Goal: Task Accomplishment & Management: Manage account settings

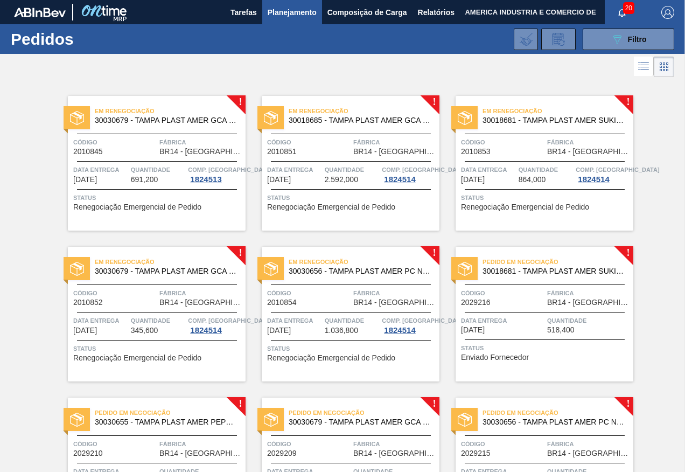
click at [131, 132] on div "Em renegociação 30030679 - TAMPA PLAST AMER GCA ZERO NIV24 Código 2010845 Fábri…" at bounding box center [157, 163] width 178 height 135
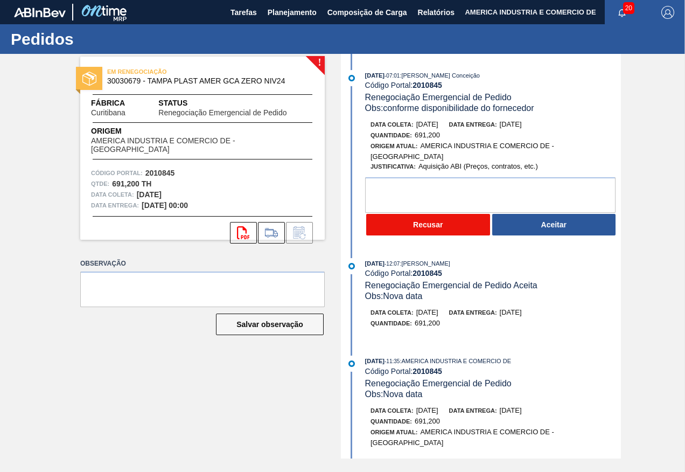
click at [416, 229] on button "Recusar" at bounding box center [428, 225] width 124 height 22
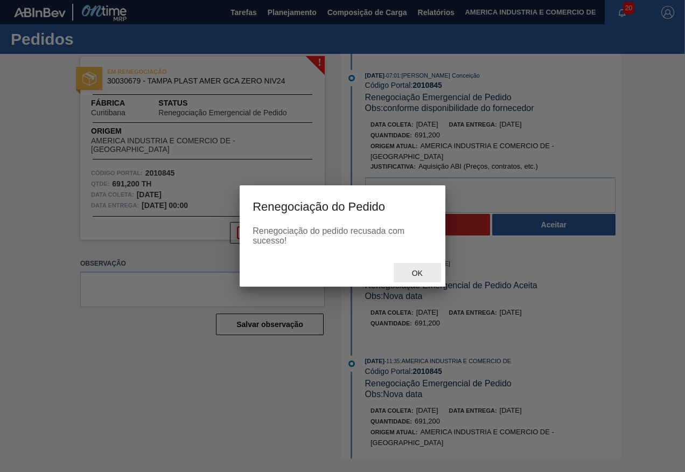
click at [414, 270] on span "Ok" at bounding box center [417, 273] width 28 height 9
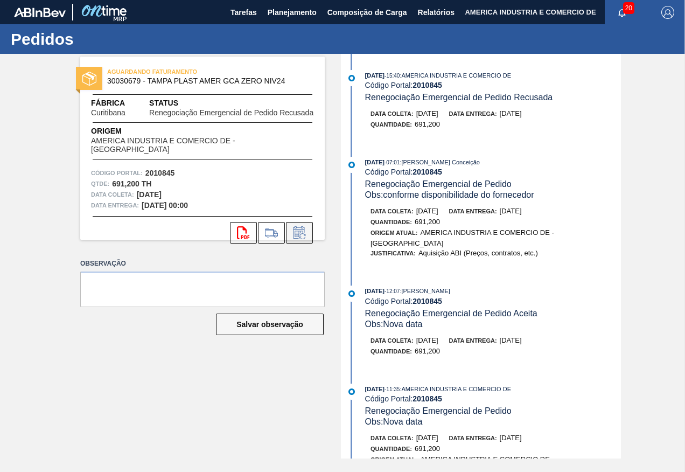
click at [305, 228] on icon at bounding box center [299, 232] width 17 height 13
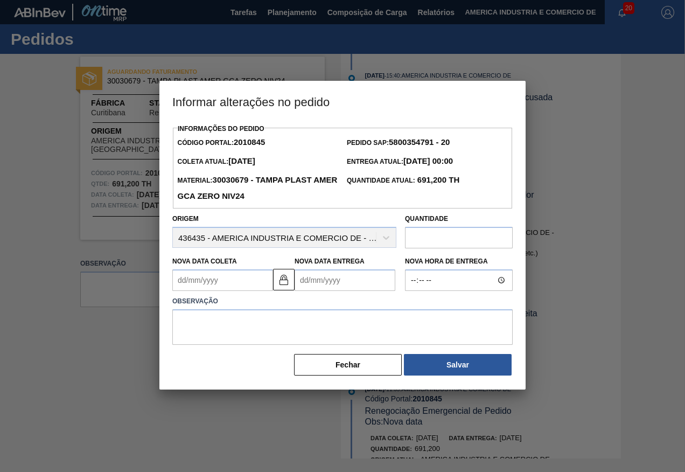
click at [242, 273] on Coleta2010845 "Nova Data Coleta" at bounding box center [222, 280] width 101 height 22
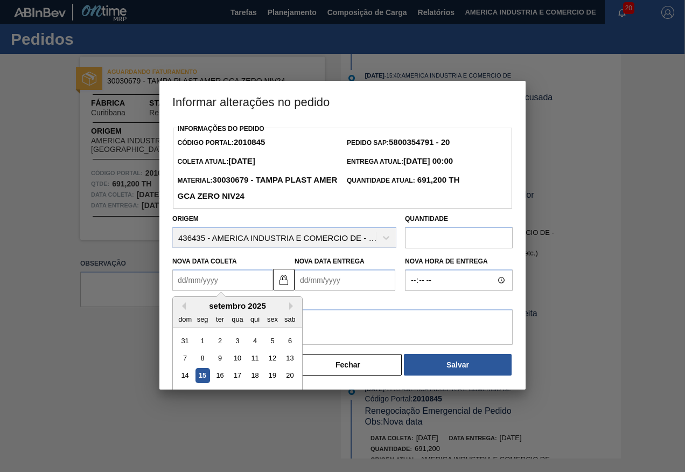
click at [168, 287] on div "Nova Data Coleta Previous Month Next Month [DATE] dom seg ter qua qui sex sab 3…" at bounding box center [220, 272] width 105 height 37
drag, startPoint x: 225, startPoint y: 289, endPoint x: 245, endPoint y: 288, distance: 20.5
click at [225, 289] on Coleta2010845 "Nova Data Coleta" at bounding box center [222, 280] width 101 height 22
click at [218, 376] on div "16" at bounding box center [220, 375] width 15 height 15
type Coleta2010845 "[DATE]"
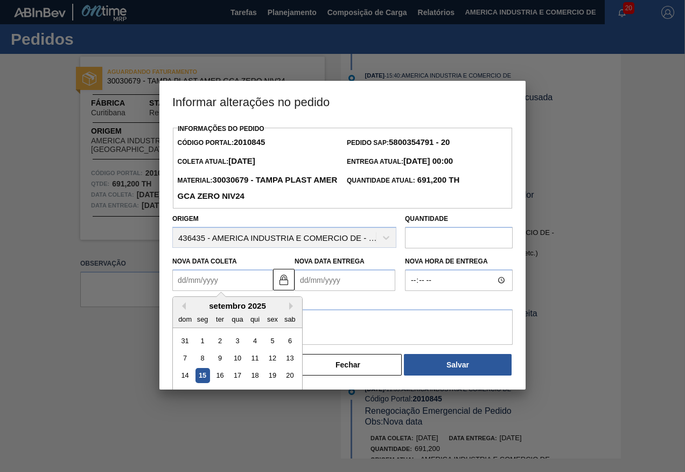
type Entrega2010845 "[DATE]"
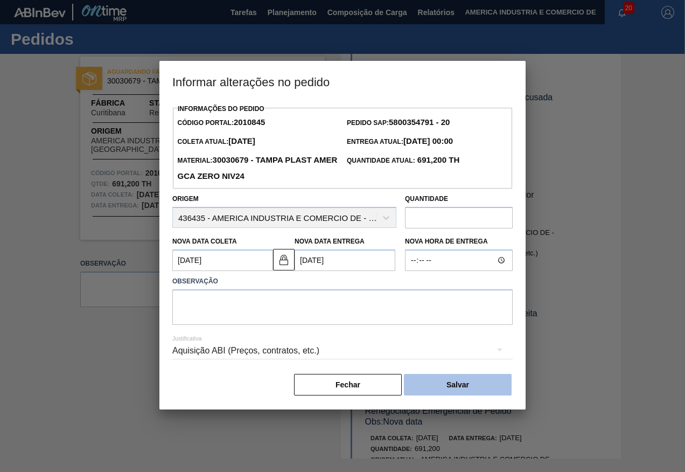
click at [451, 387] on button "Salvar" at bounding box center [458, 385] width 108 height 22
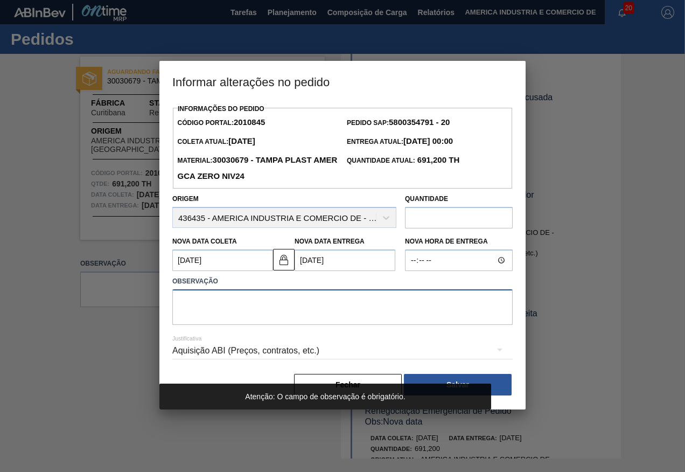
click at [349, 293] on textarea at bounding box center [342, 307] width 340 height 36
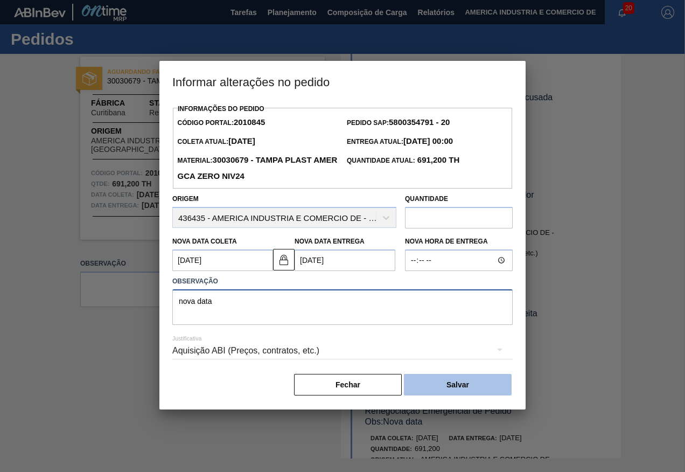
type textarea "nova data"
click at [474, 393] on button "Salvar" at bounding box center [458, 385] width 108 height 22
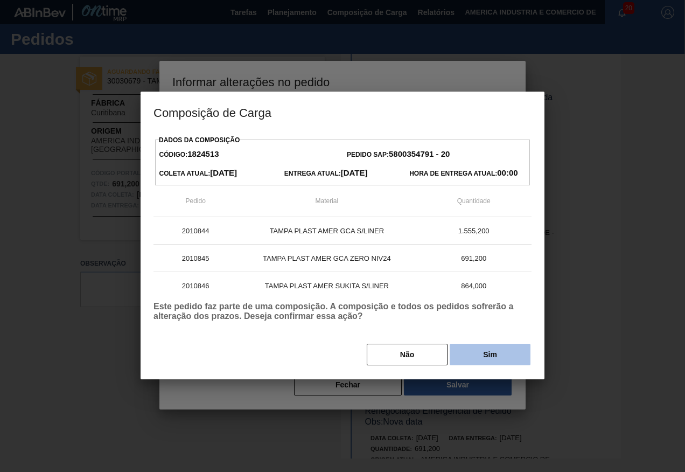
click at [494, 359] on button "Sim" at bounding box center [489, 354] width 81 height 22
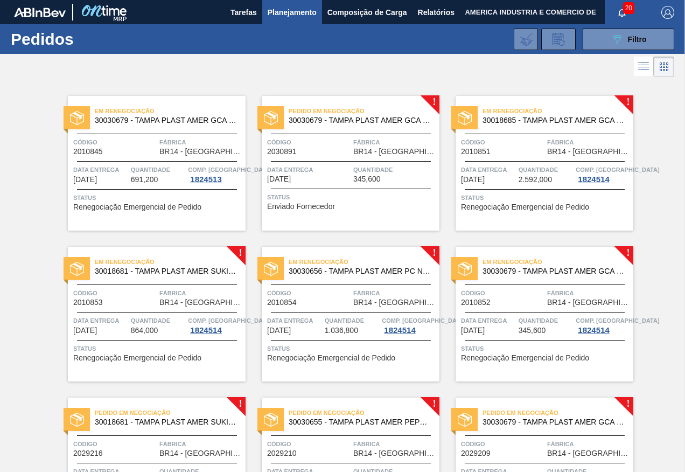
click at [392, 206] on div "Status Enviado Fornecedor" at bounding box center [352, 200] width 170 height 17
click at [531, 208] on span "Renegociação Emergencial de Pedido" at bounding box center [525, 207] width 128 height 8
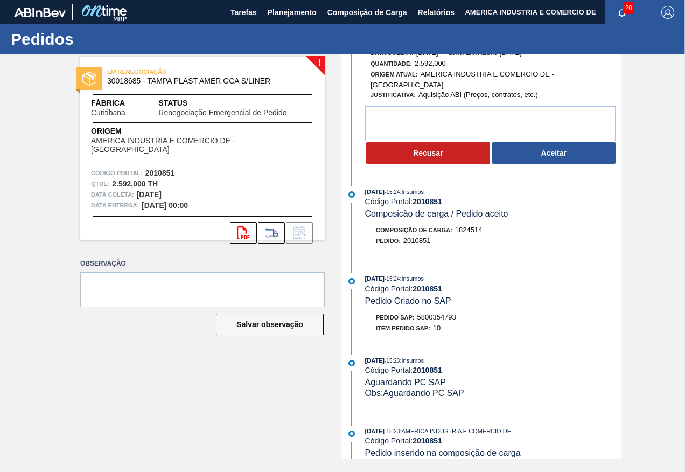
scroll to position [71, 0]
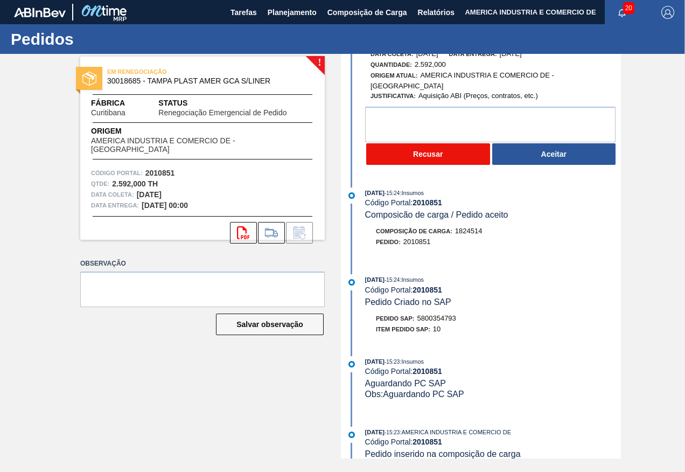
click at [432, 152] on button "Recusar" at bounding box center [428, 154] width 124 height 22
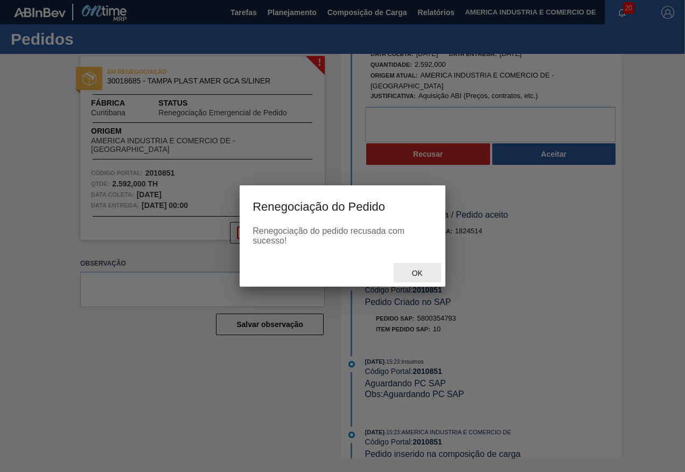
click at [420, 278] on div "Ok" at bounding box center [417, 273] width 47 height 20
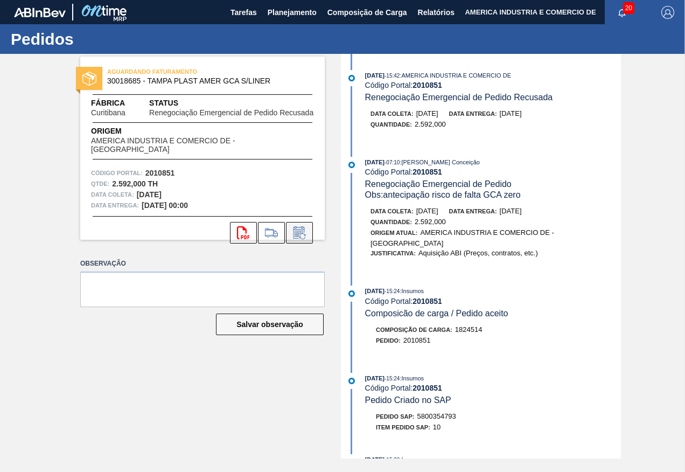
click at [308, 222] on button at bounding box center [299, 233] width 27 height 22
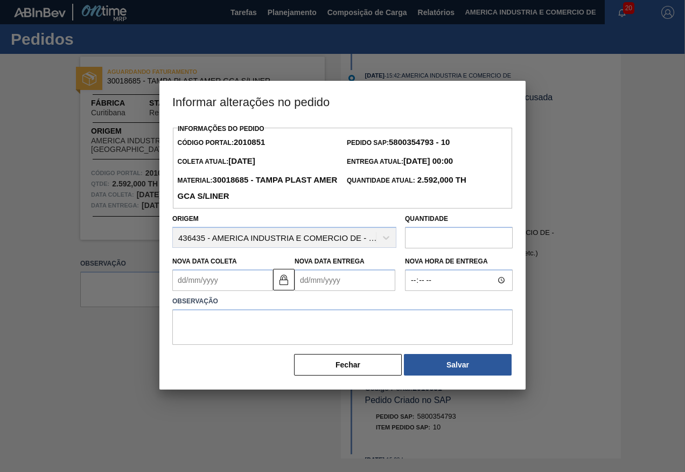
click at [240, 275] on Coleta2010851 "Nova Data Coleta" at bounding box center [222, 280] width 101 height 22
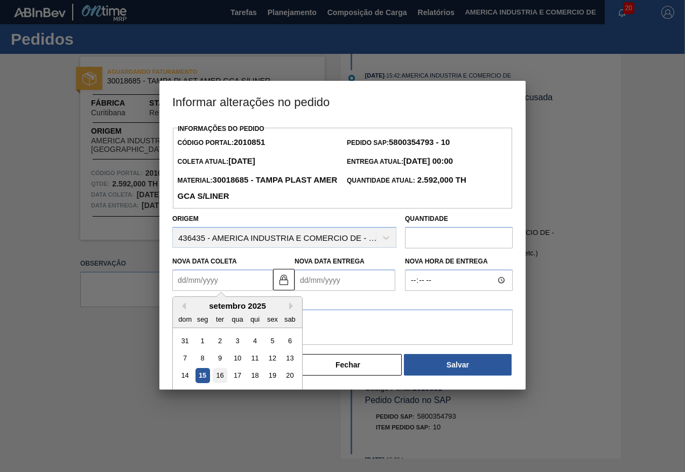
click at [220, 378] on div "16" at bounding box center [220, 375] width 15 height 15
type Coleta2010851 "[DATE]"
type Entrega2010851 "[DATE]"
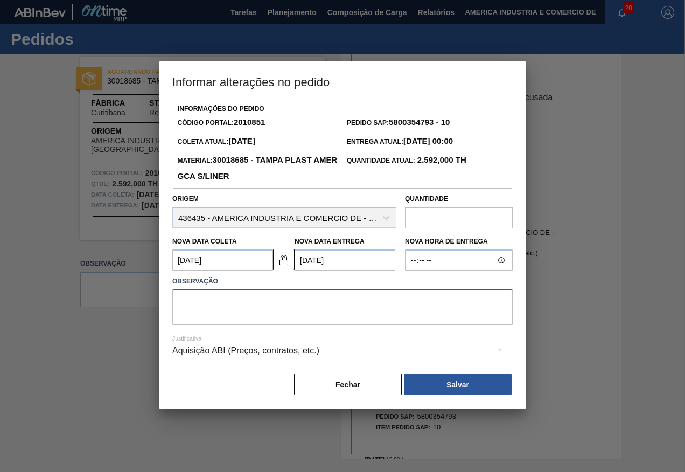
click at [362, 304] on textarea at bounding box center [342, 307] width 340 height 36
type textarea "nova data"
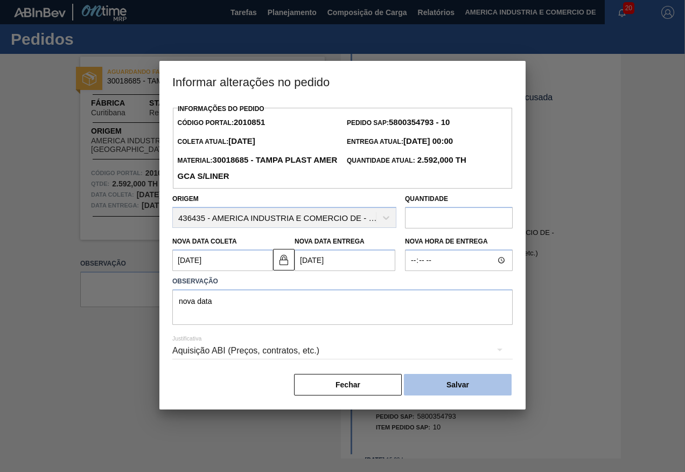
click at [458, 383] on button "Salvar" at bounding box center [458, 385] width 108 height 22
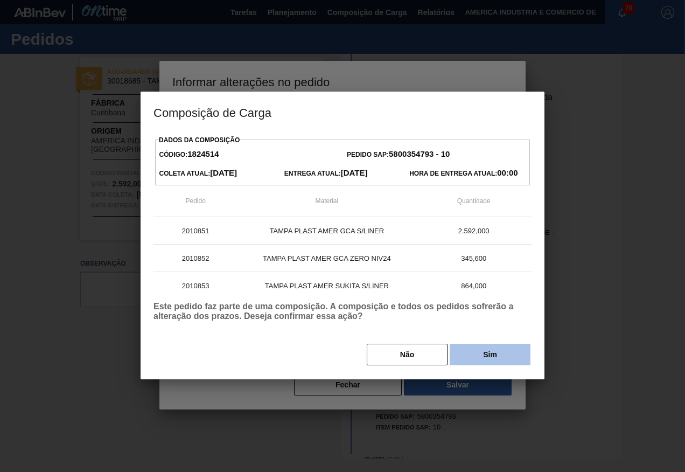
click at [490, 358] on button "Sim" at bounding box center [489, 354] width 81 height 22
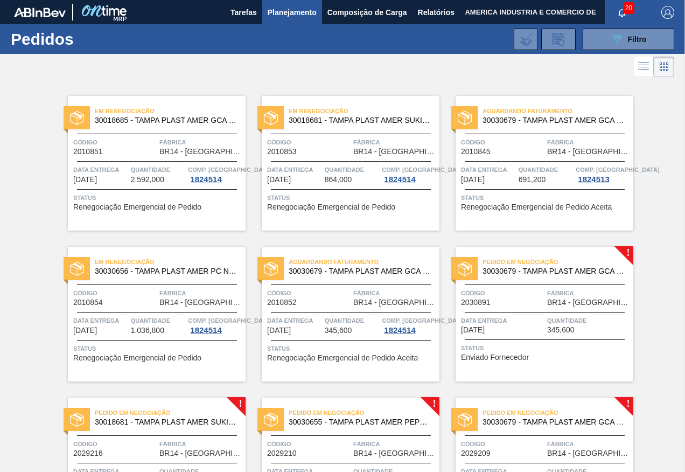
click at [538, 355] on div "Status Enviado Fornecedor" at bounding box center [546, 350] width 170 height 17
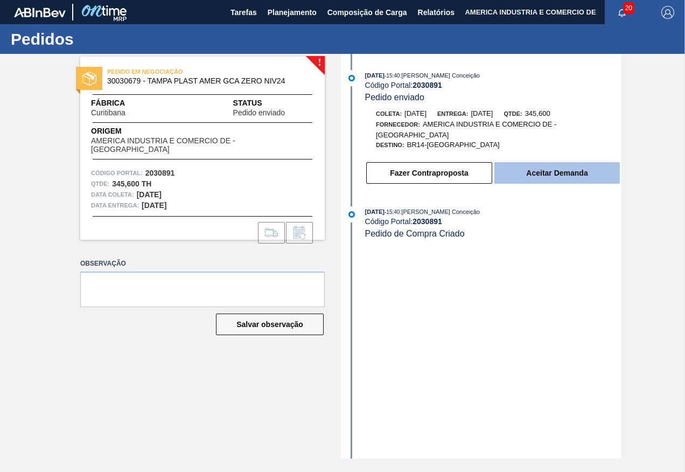
click at [544, 174] on button "Aceitar Demanda" at bounding box center [556, 173] width 125 height 22
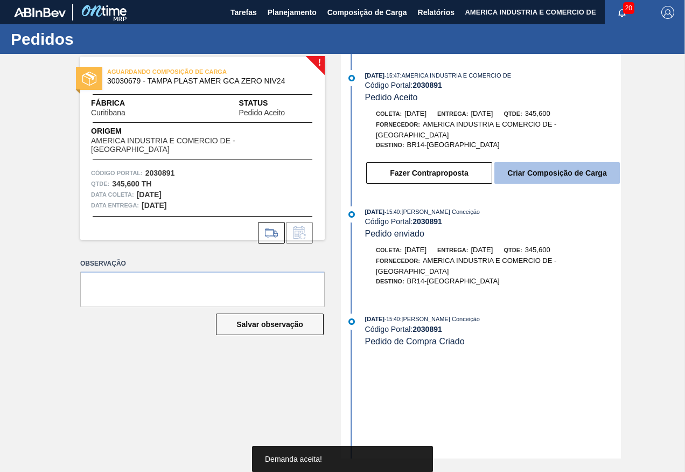
click at [578, 170] on button "Criar Composição de Carga" at bounding box center [556, 173] width 125 height 22
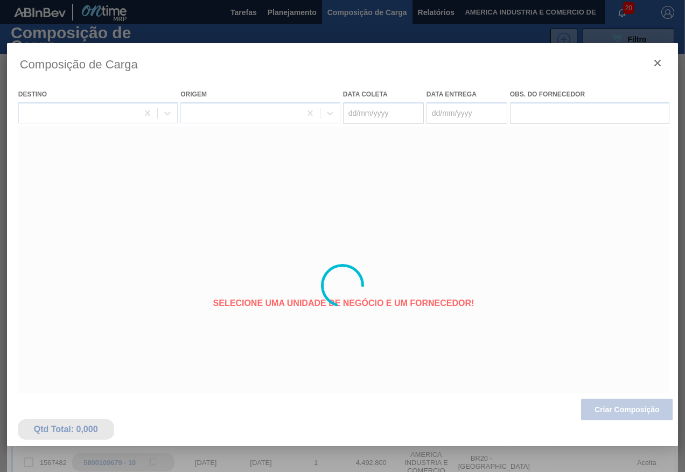
type coleta "[DATE]"
type entrega "[DATE]"
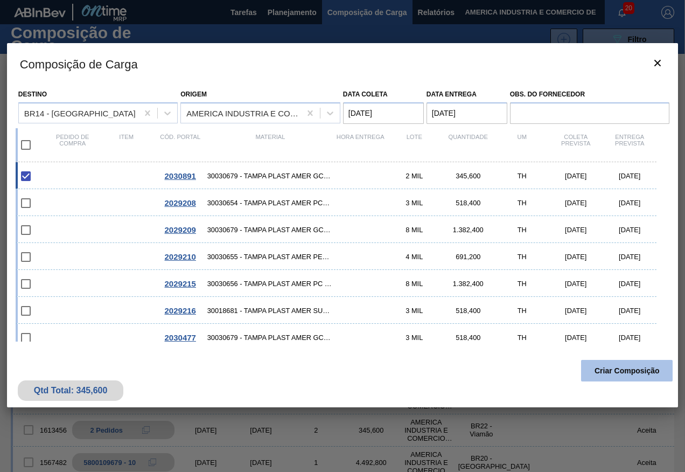
click at [612, 375] on button "Criar Composição" at bounding box center [627, 371] width 92 height 22
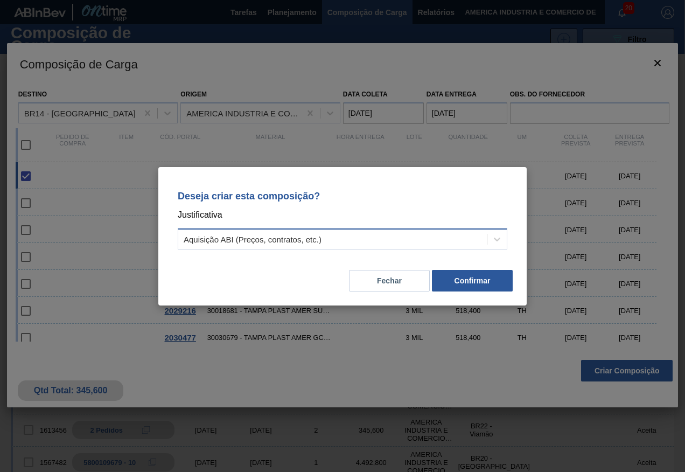
click at [466, 237] on div "Aquisição ABI (Preços, contratos, etc.)" at bounding box center [332, 239] width 308 height 16
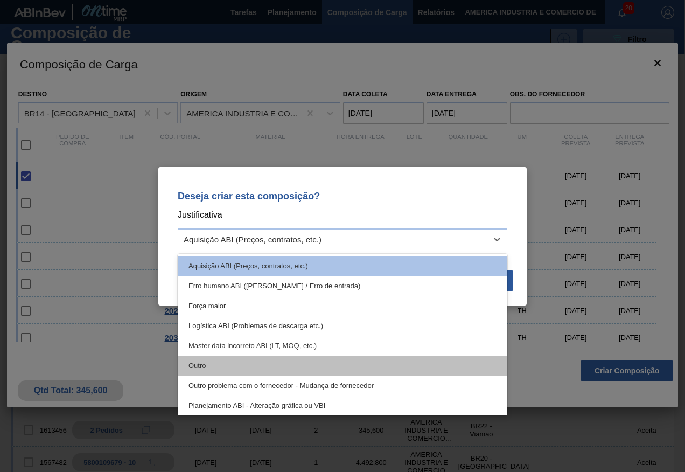
click at [222, 363] on div "Outro" at bounding box center [342, 365] width 329 height 20
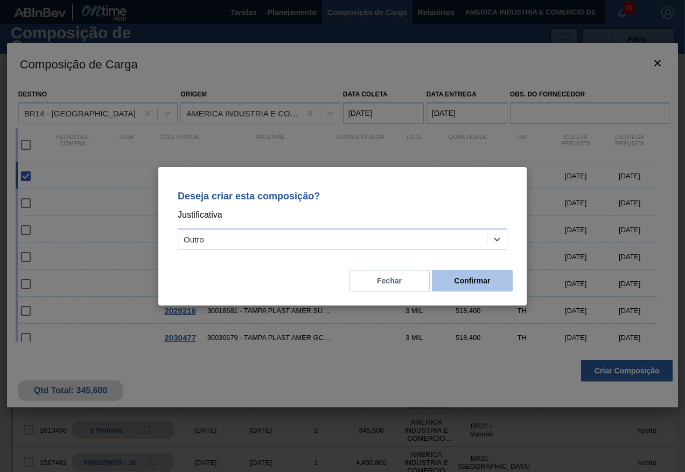
click at [454, 281] on button "Confirmar" at bounding box center [472, 281] width 81 height 22
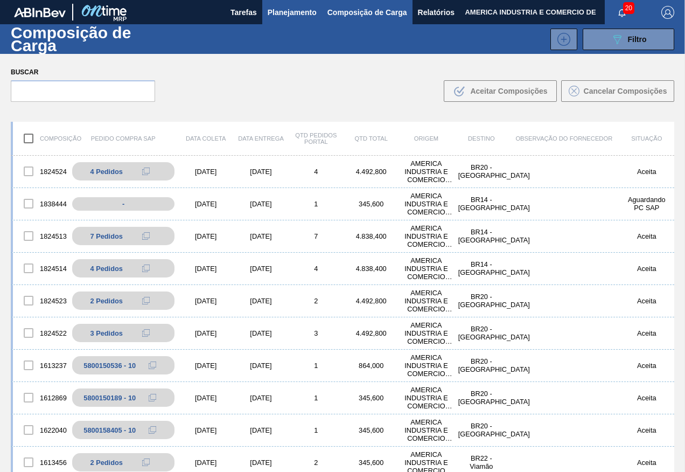
click at [305, 19] on button "Planejamento" at bounding box center [292, 12] width 60 height 24
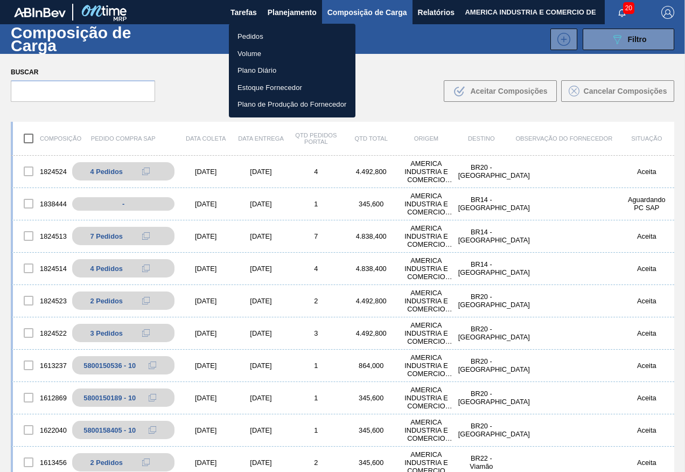
click at [279, 30] on li "Pedidos" at bounding box center [292, 36] width 127 height 17
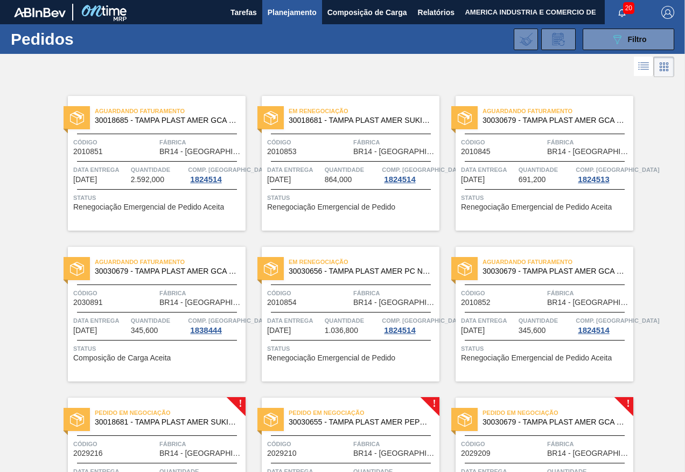
click at [535, 363] on div "Aguardando Faturamento 30030679 - TAMPA PLAST AMER GCA ZERO NIV24 Código 201085…" at bounding box center [544, 314] width 178 height 135
click at [168, 360] on span "Composição de Carga Aceita" at bounding box center [121, 358] width 97 height 8
click at [35, 335] on div "Aguardando Faturamento 30018685 - TAMPA PLAST AMER GCA S/LINER Código 2010851 F…" at bounding box center [342, 457] width 685 height 754
click at [516, 350] on span "Status" at bounding box center [546, 348] width 170 height 11
click at [189, 346] on span "Status" at bounding box center [158, 348] width 170 height 11
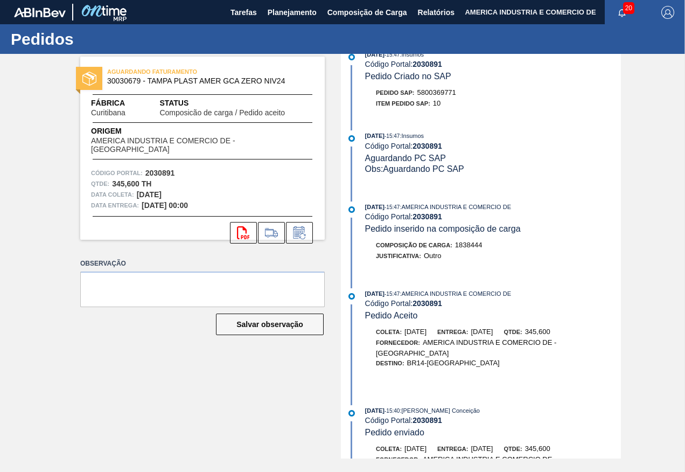
scroll to position [206, 0]
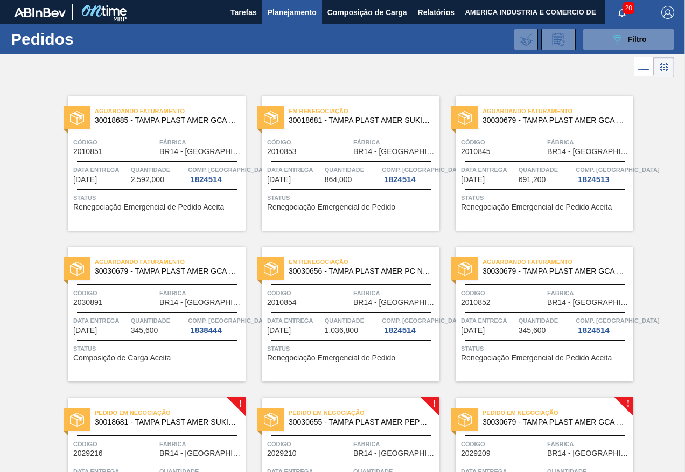
click at [539, 354] on span "Renegociação Emergencial de Pedido Aceita" at bounding box center [536, 358] width 151 height 8
click at [129, 373] on div "Aguardando Faturamento 30030679 - TAMPA PLAST AMER GCA ZERO NIV24 Código 203089…" at bounding box center [157, 314] width 178 height 135
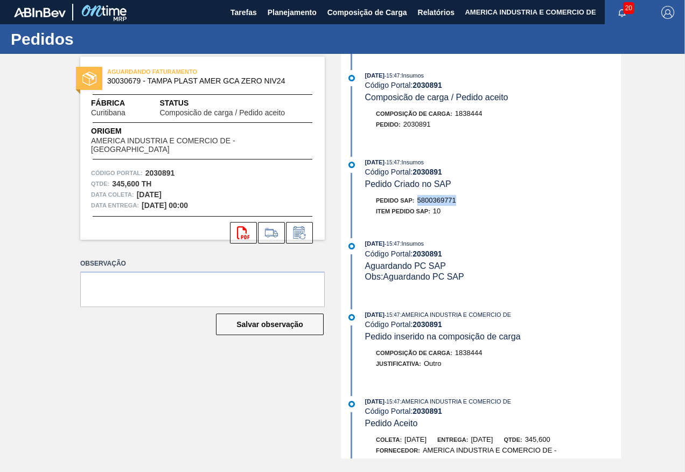
drag, startPoint x: 419, startPoint y: 198, endPoint x: 456, endPoint y: 203, distance: 37.5
click at [456, 203] on span "5800369771" at bounding box center [436, 200] width 39 height 8
copy span "5800369771"
click at [445, 213] on div "Item pedido SAP: 10" at bounding box center [493, 211] width 256 height 11
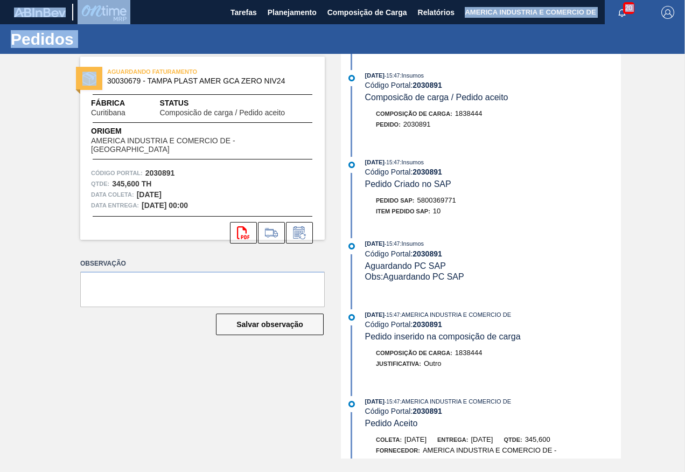
click at [0, 0] on html "Tarefas Planejamento Composição de Carga Relatórios AMERICA INDUSTRIA E COMERCI…" at bounding box center [342, 0] width 685 height 0
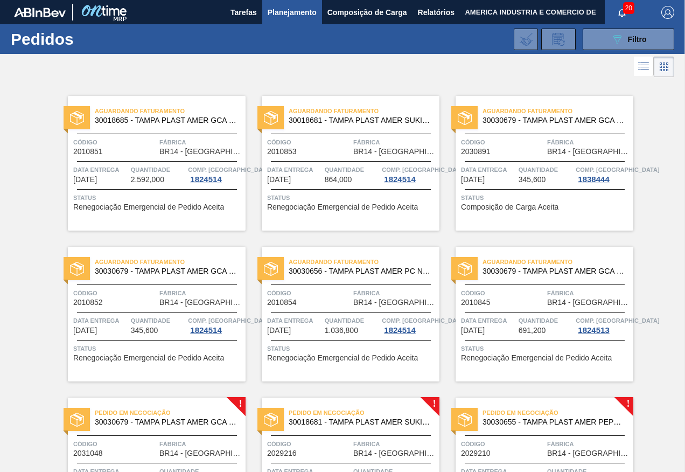
scroll to position [108, 0]
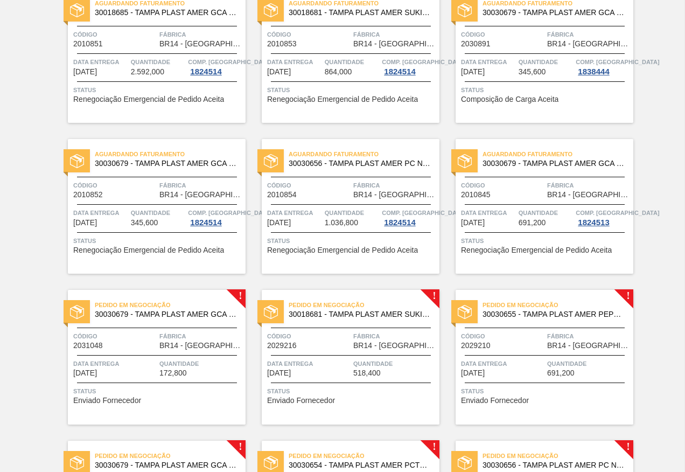
click at [125, 391] on span "Status" at bounding box center [158, 390] width 170 height 11
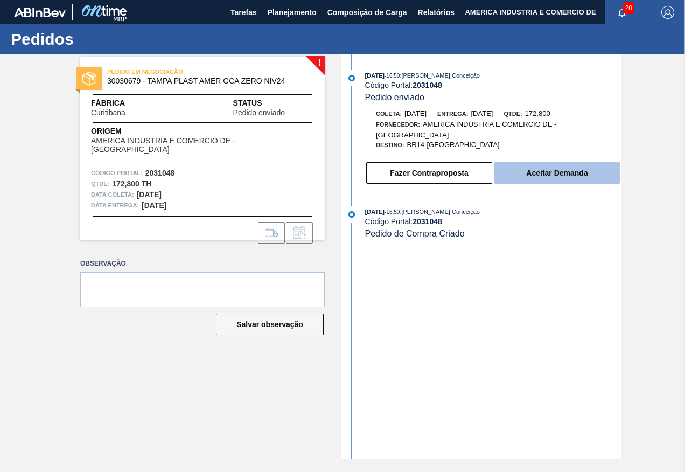
click at [544, 173] on button "Aceitar Demanda" at bounding box center [556, 173] width 125 height 22
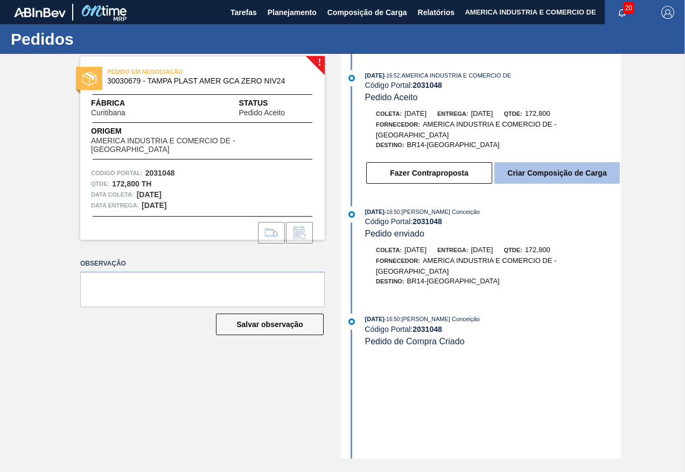
click at [572, 174] on button "Criar Composição de Carga" at bounding box center [556, 173] width 125 height 22
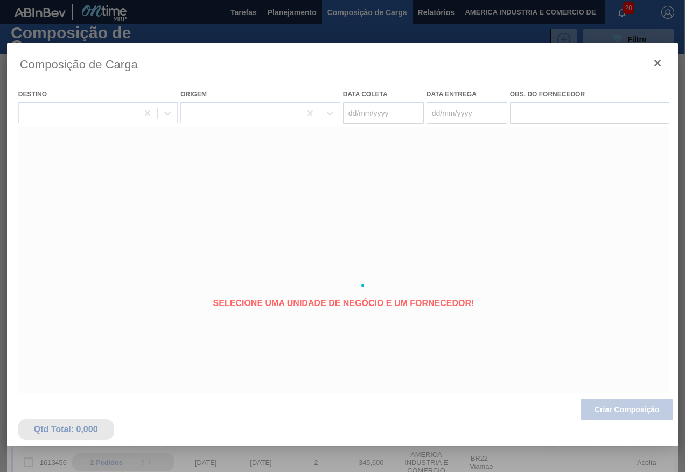
type coleta "[DATE]"
type entrega "[DATE]"
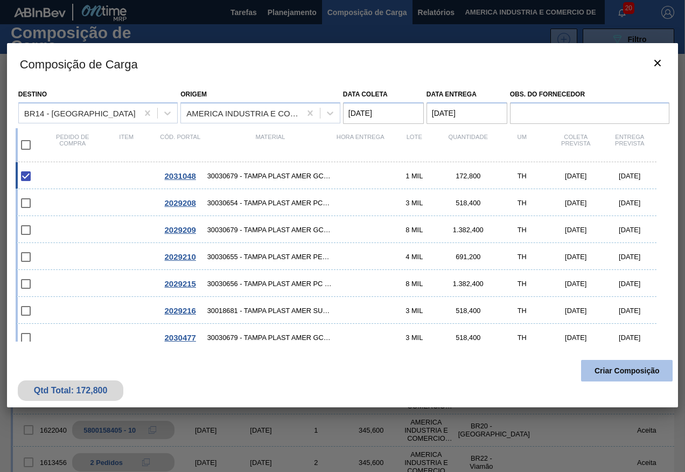
click at [633, 372] on button "Criar Composição" at bounding box center [627, 371] width 92 height 22
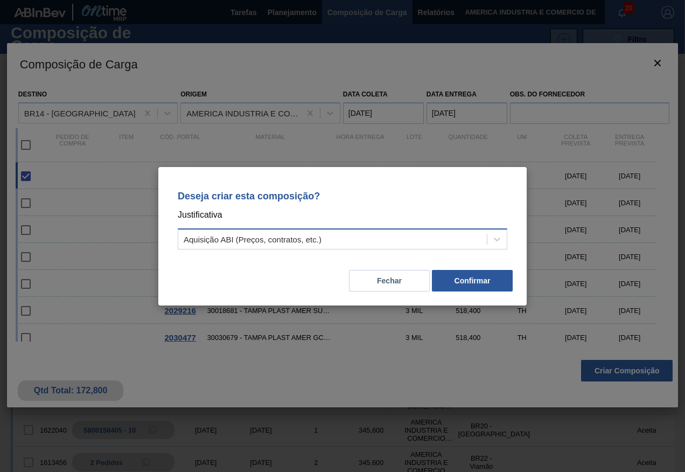
click at [453, 243] on div "Aquisição ABI (Preços, contratos, etc.)" at bounding box center [332, 239] width 308 height 16
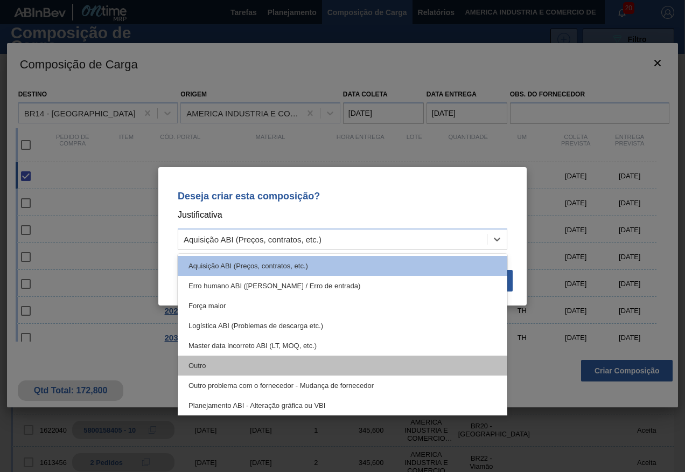
click at [220, 367] on div "Outro" at bounding box center [342, 365] width 329 height 20
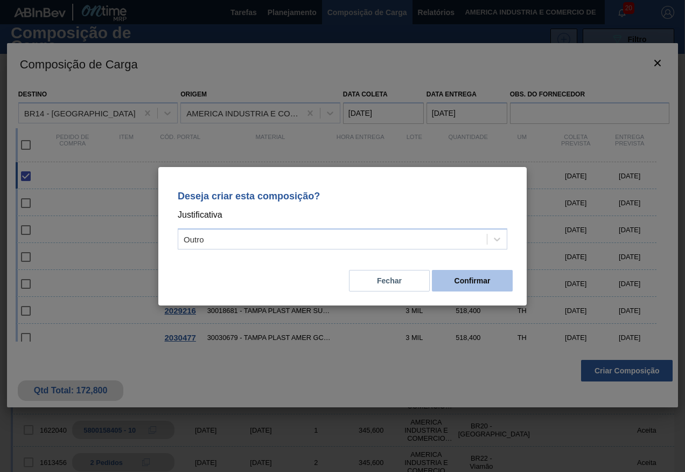
click at [496, 284] on button "Confirmar" at bounding box center [472, 281] width 81 height 22
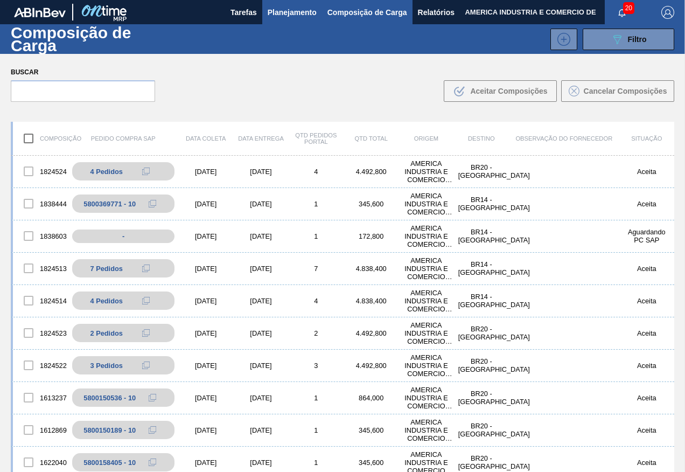
click at [319, 9] on button "Planejamento" at bounding box center [292, 12] width 60 height 24
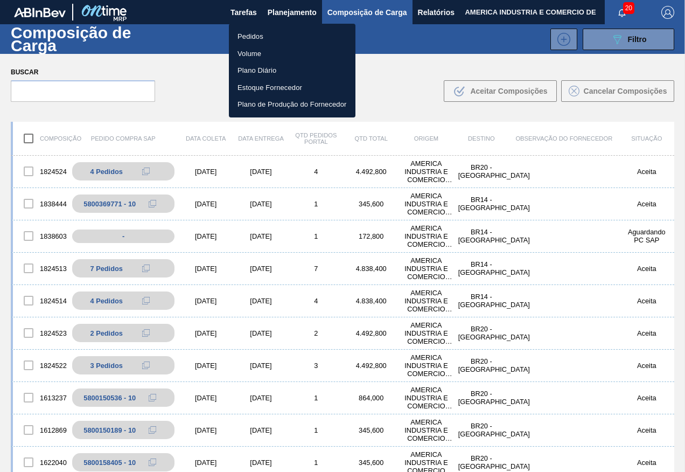
click at [261, 32] on li "Pedidos" at bounding box center [292, 36] width 127 height 17
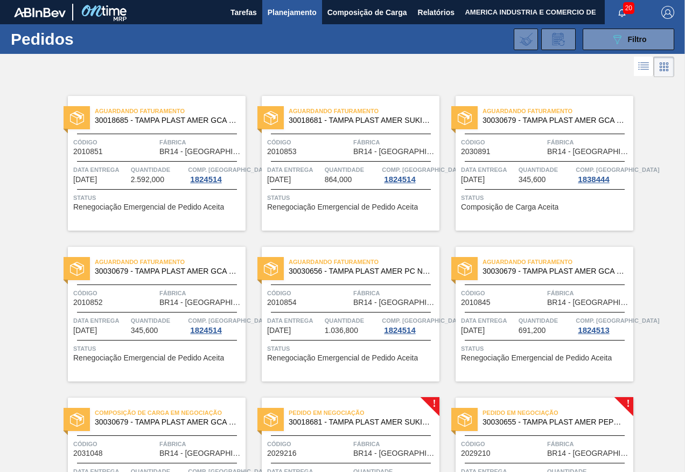
scroll to position [161, 0]
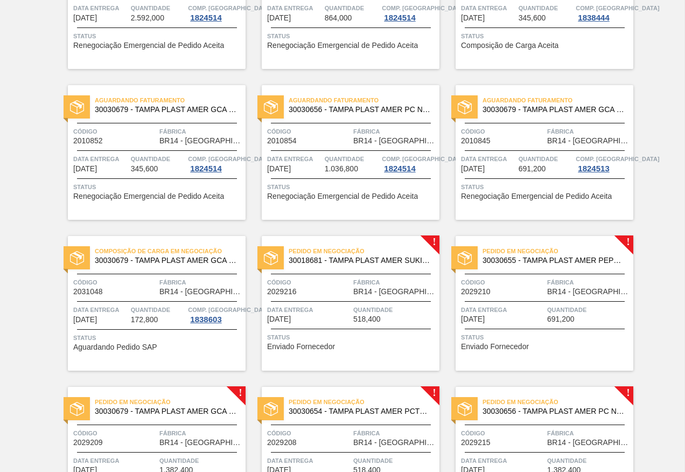
click at [156, 343] on div "Status Aguardando Pedido SAP" at bounding box center [158, 340] width 170 height 17
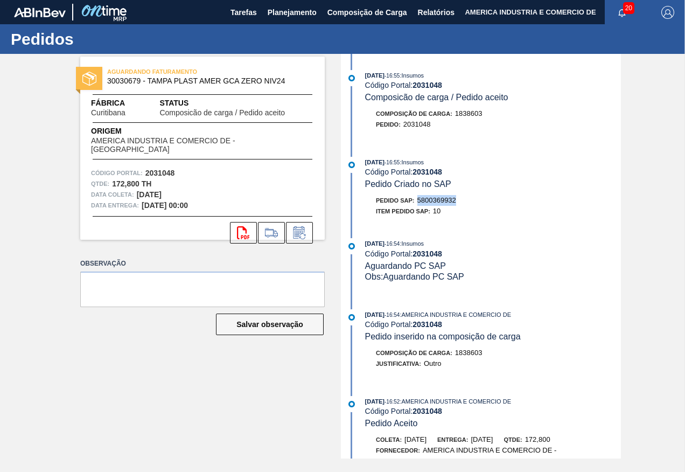
drag, startPoint x: 418, startPoint y: 200, endPoint x: 459, endPoint y: 202, distance: 40.4
click at [459, 202] on div "Pedido SAP: 5800369932" at bounding box center [493, 200] width 256 height 11
copy span "5800369932"
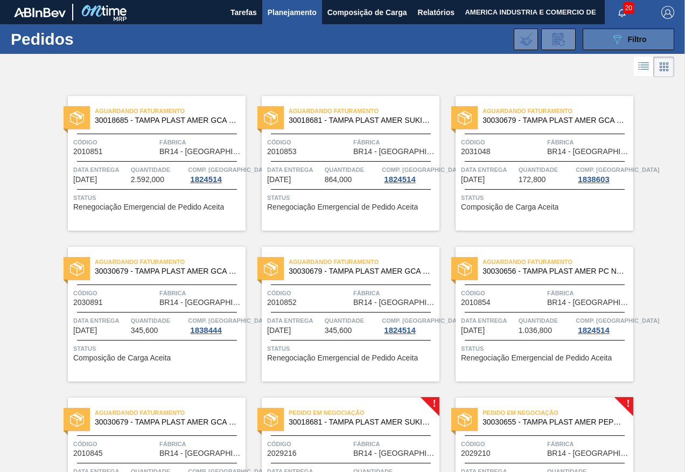
click at [636, 37] on span "Filtro" at bounding box center [637, 39] width 19 height 9
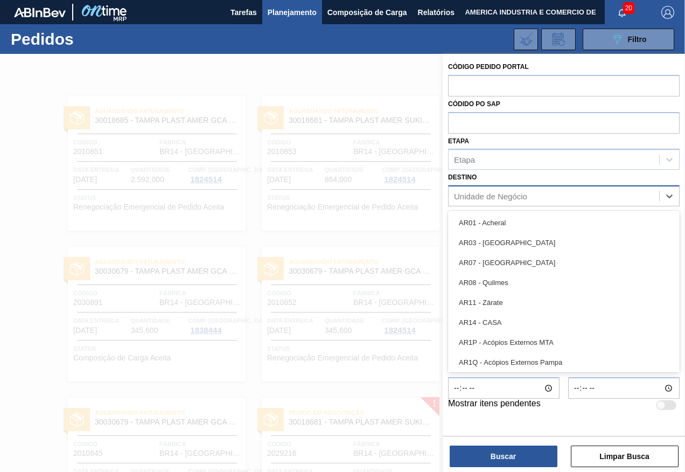
click at [579, 199] on div "Unidade de Negócio" at bounding box center [553, 196] width 210 height 16
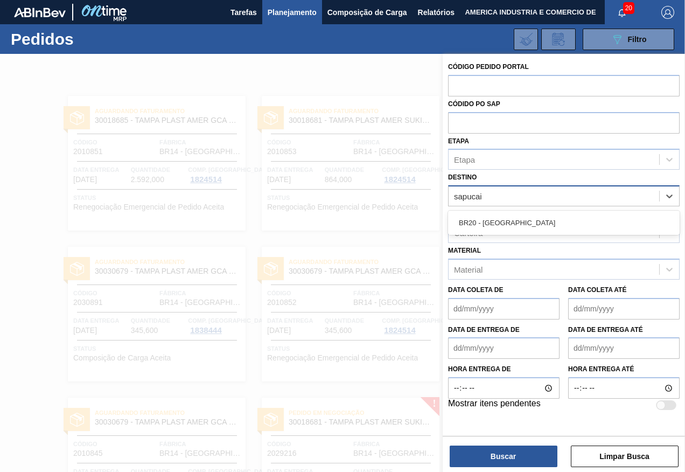
type input "sapucaia"
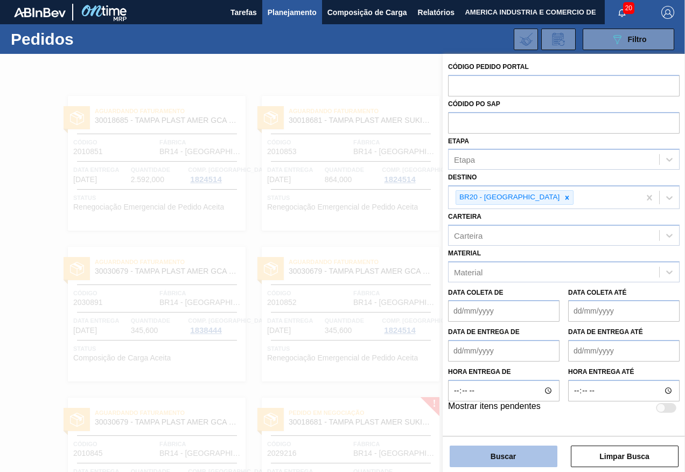
click at [498, 453] on button "Buscar" at bounding box center [503, 456] width 108 height 22
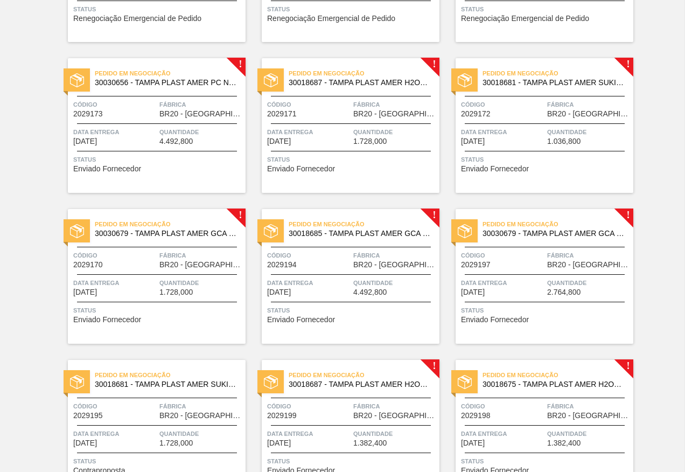
scroll to position [323, 0]
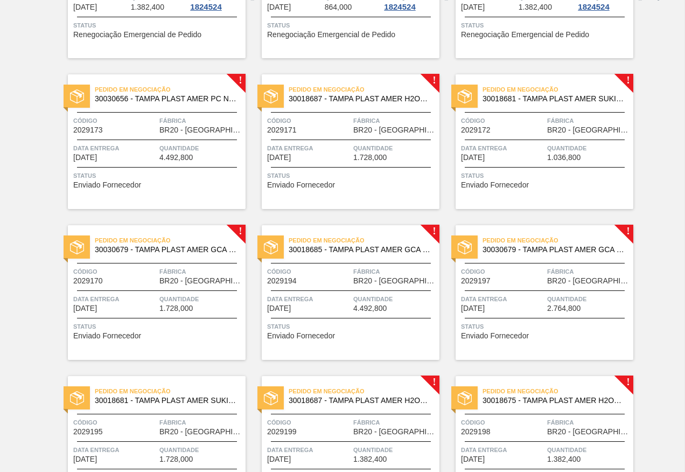
click at [341, 352] on div "Pedido em Negociação 30018685 - TAMPA PLAST AMER GCA S/LINER Código 2029194 Fáb…" at bounding box center [351, 292] width 178 height 135
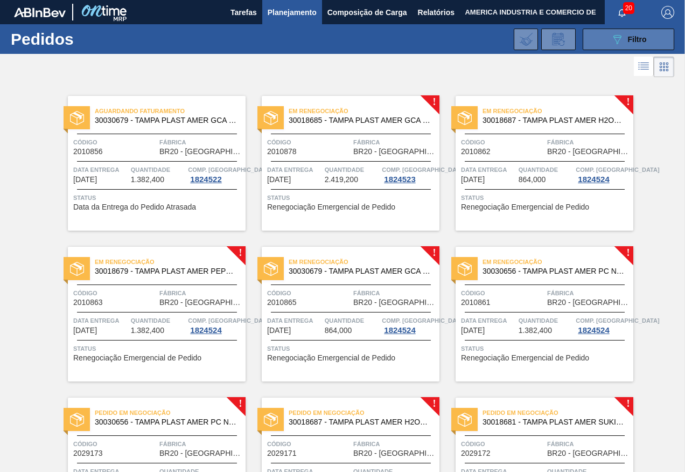
click at [589, 45] on button "089F7B8B-B2A5-4AFE-B5C0-19BA573D28AC Filtro" at bounding box center [628, 40] width 92 height 22
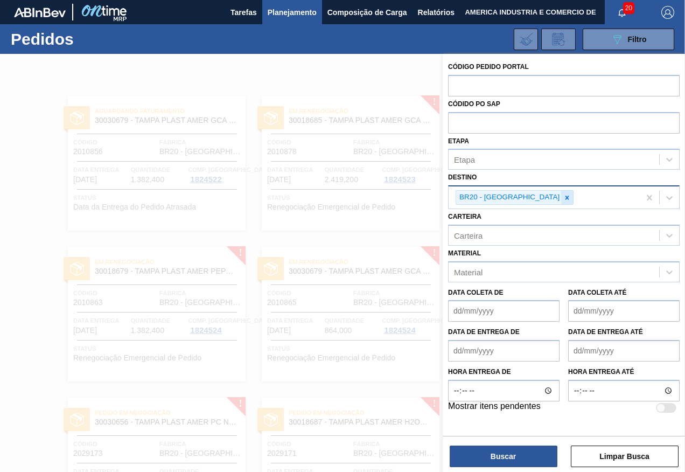
click at [565, 198] on icon at bounding box center [567, 197] width 4 height 4
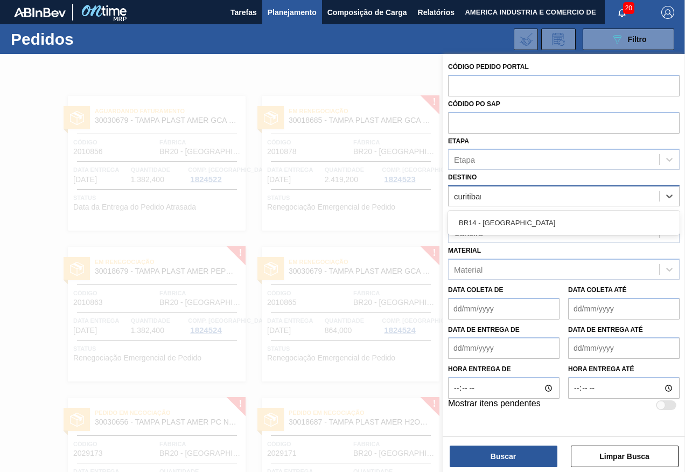
type input "curitibana"
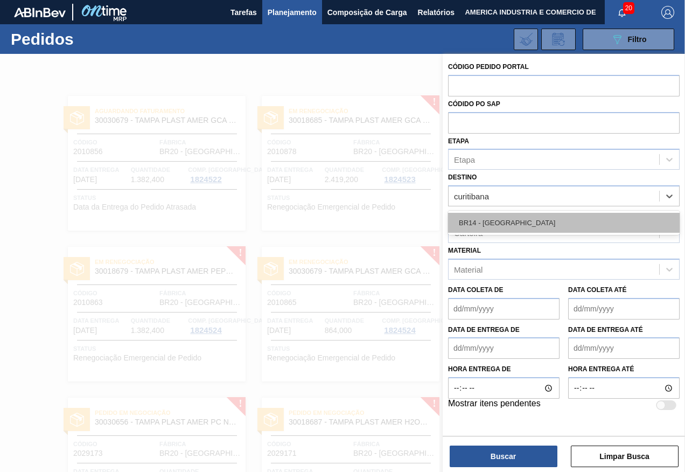
click at [531, 221] on div "BR14 - [GEOGRAPHIC_DATA]" at bounding box center [563, 223] width 231 height 20
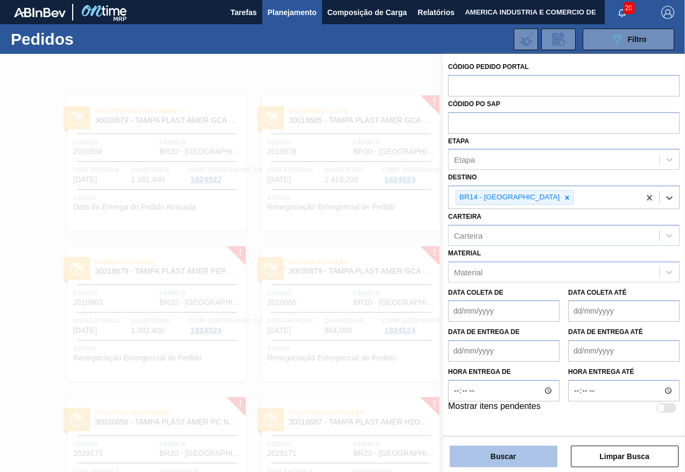
click at [510, 451] on button "Buscar" at bounding box center [503, 456] width 108 height 22
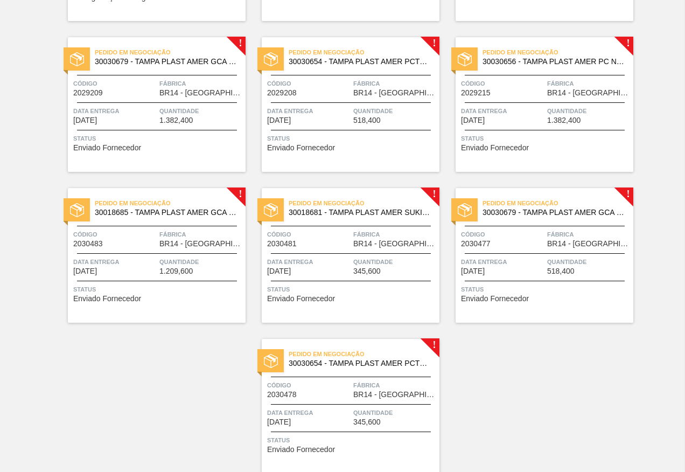
scroll to position [538, 0]
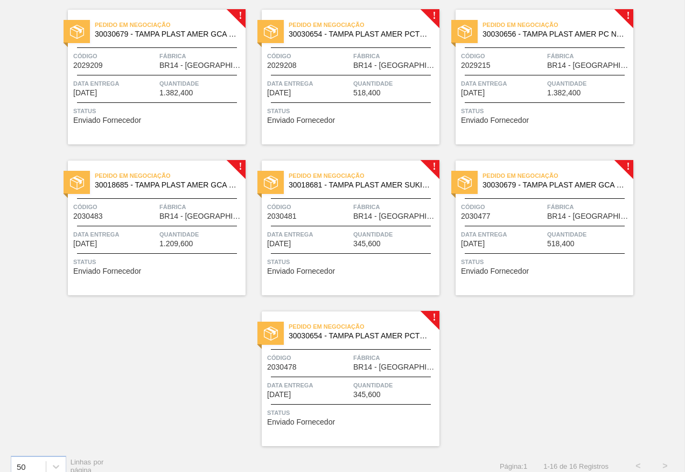
click at [152, 244] on div "Data entrega 24/10/2025" at bounding box center [114, 238] width 83 height 19
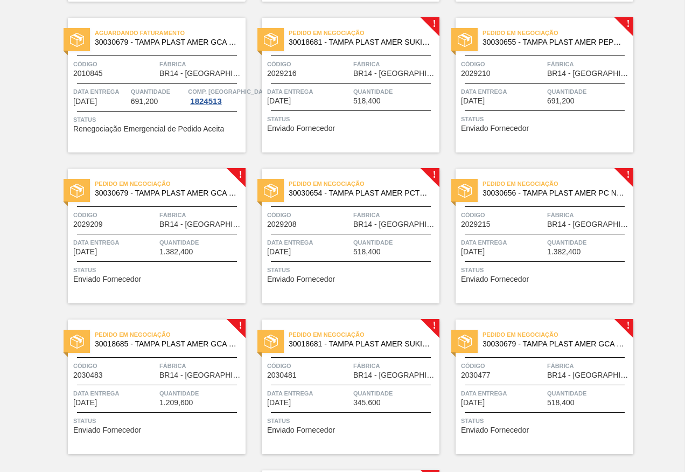
scroll to position [377, 0]
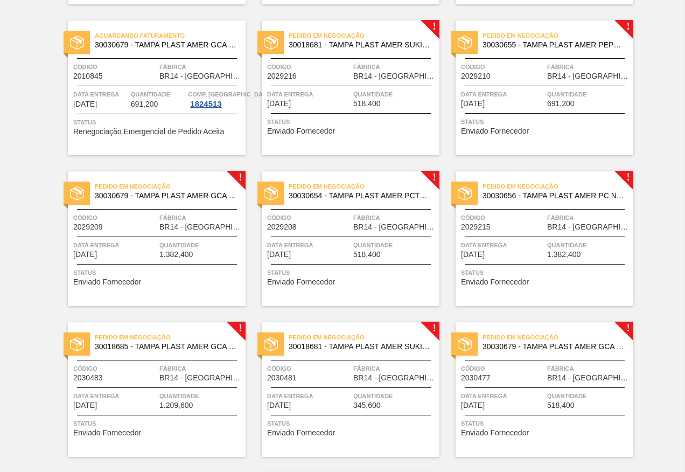
click at [181, 269] on span "Status" at bounding box center [158, 272] width 170 height 11
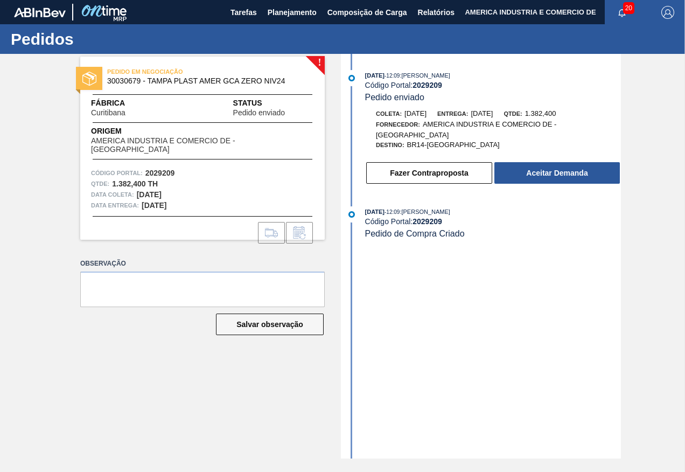
click at [431, 374] on div "11/09/2025 - 12:09 : José Albérico Código Portal: 2029209 Pedido enviado Coleta…" at bounding box center [481, 256] width 277 height 404
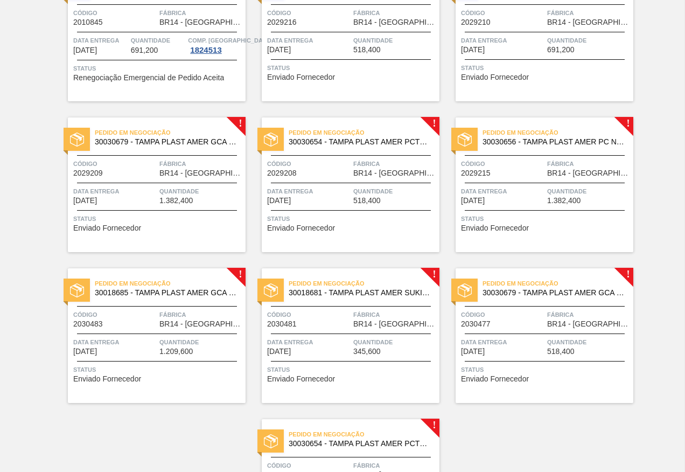
scroll to position [323, 0]
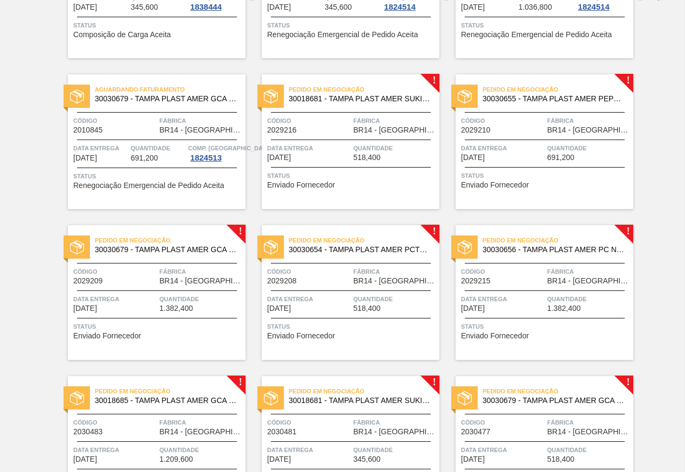
click at [354, 181] on div "Status Enviado Fornecedor" at bounding box center [352, 178] width 170 height 17
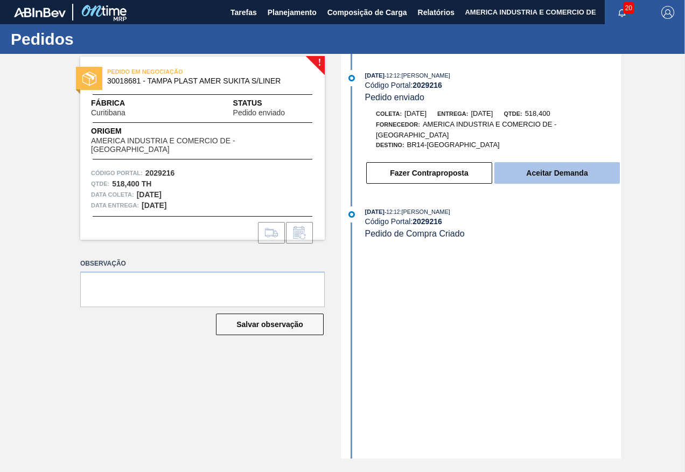
click at [557, 172] on button "Aceitar Demanda" at bounding box center [556, 173] width 125 height 22
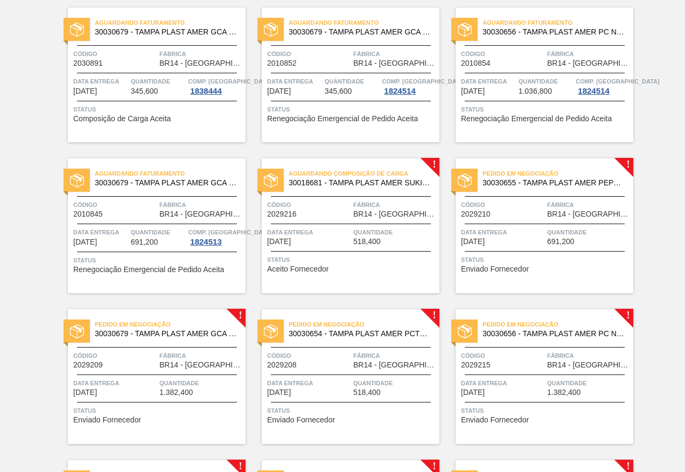
scroll to position [269, 0]
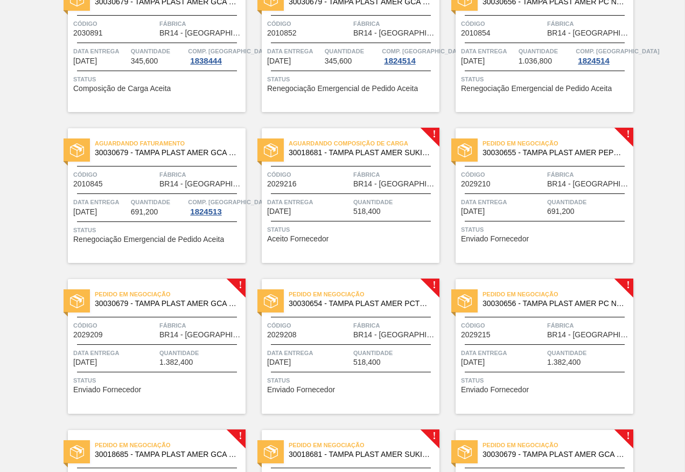
click at [333, 232] on span "Status" at bounding box center [352, 229] width 170 height 11
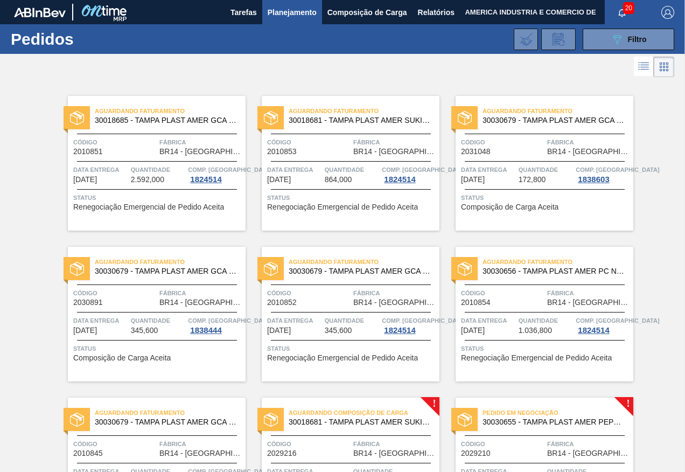
scroll to position [161, 0]
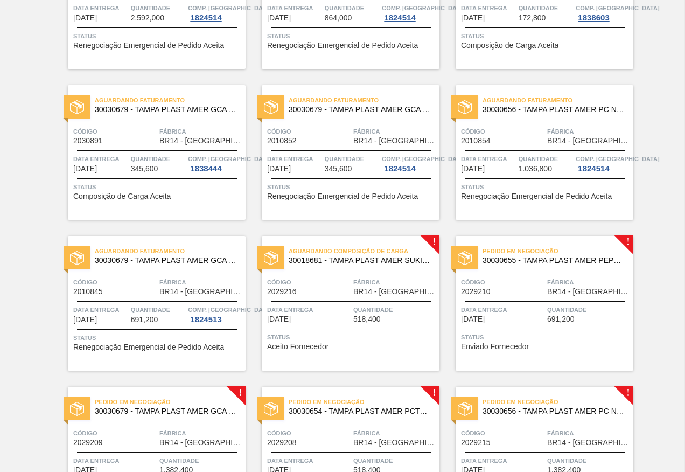
click at [354, 327] on div "Aguardando Composição de Carga 30018681 - TAMPA PLAST AMER SUKITA S/LINER Códig…" at bounding box center [351, 303] width 178 height 135
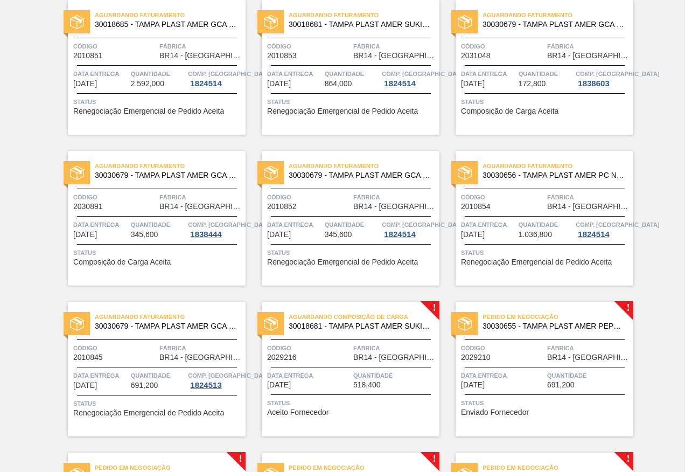
scroll to position [215, 0]
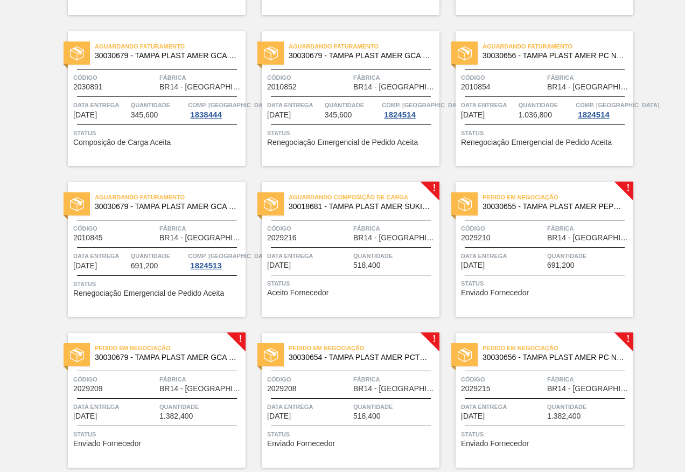
click at [324, 263] on div "Data entrega 02/10/2025" at bounding box center [308, 259] width 83 height 19
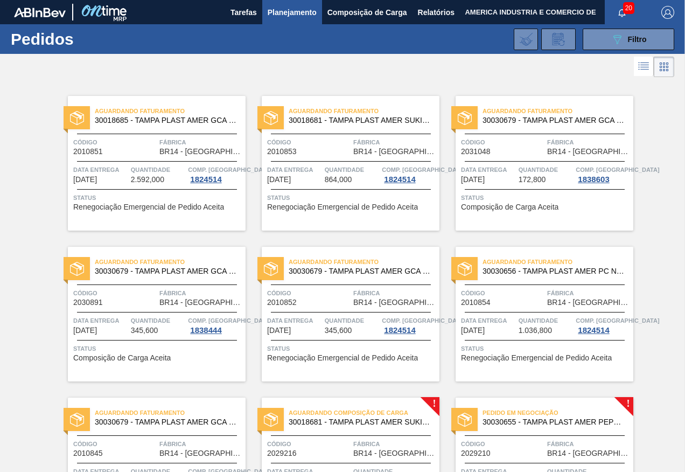
scroll to position [215, 0]
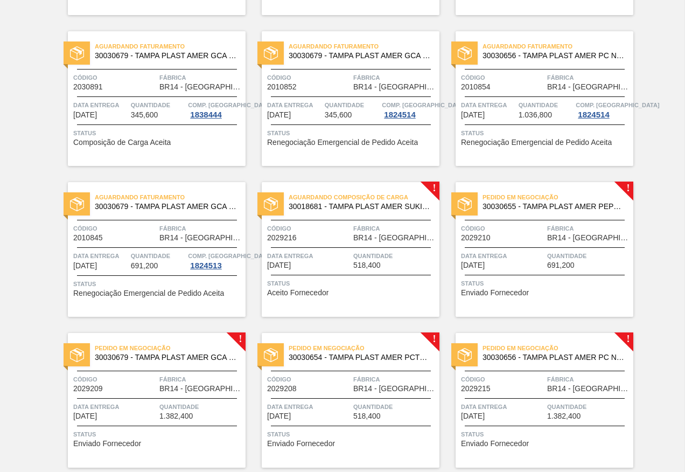
click at [560, 290] on div "Status Enviado Fornecedor" at bounding box center [546, 286] width 170 height 17
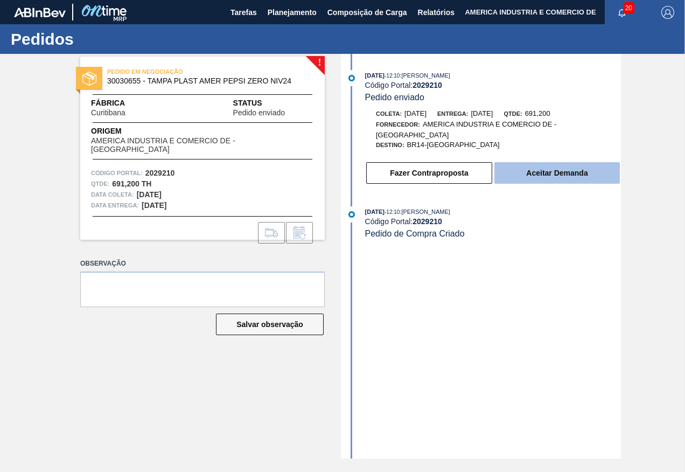
click at [558, 175] on button "Aceitar Demanda" at bounding box center [556, 173] width 125 height 22
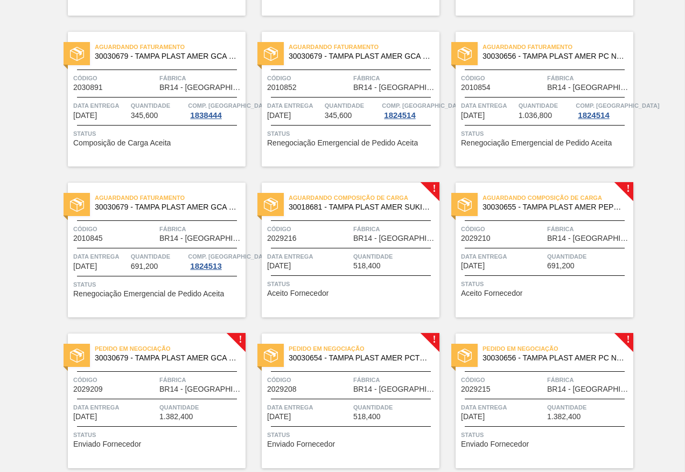
scroll to position [215, 0]
click at [144, 418] on div "Data entrega 02/10/2025" at bounding box center [114, 410] width 83 height 19
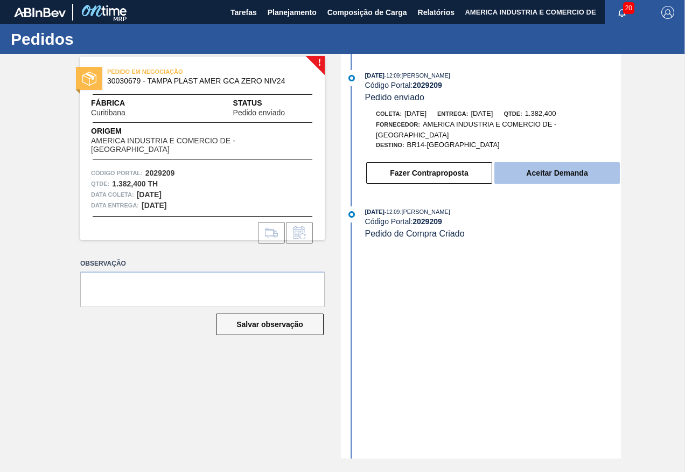
click at [539, 174] on button "Aceitar Demanda" at bounding box center [556, 173] width 125 height 22
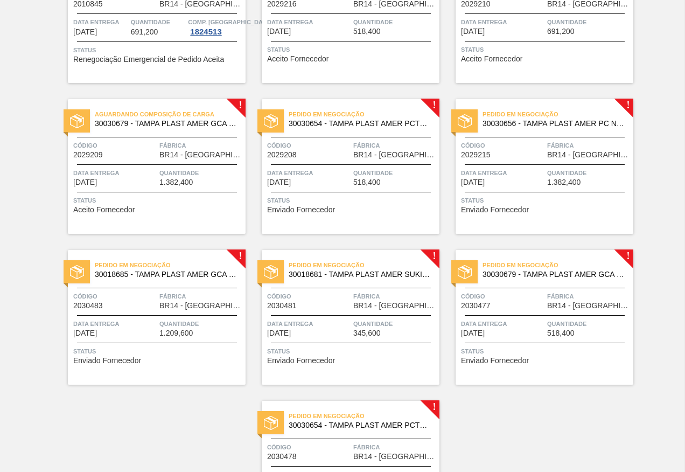
scroll to position [484, 0]
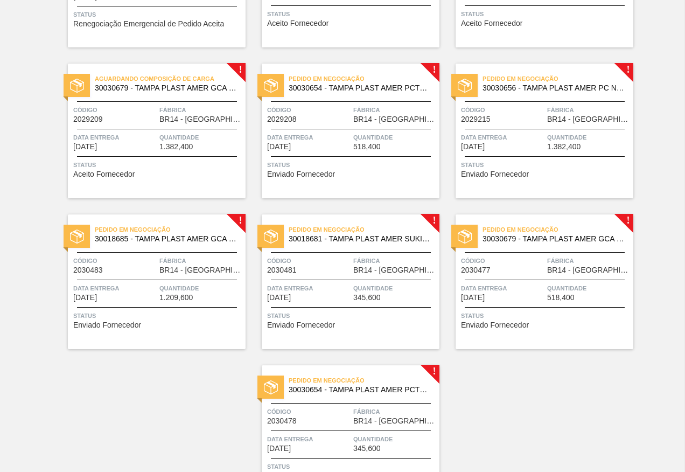
click at [370, 149] on span "518,400" at bounding box center [366, 147] width 27 height 8
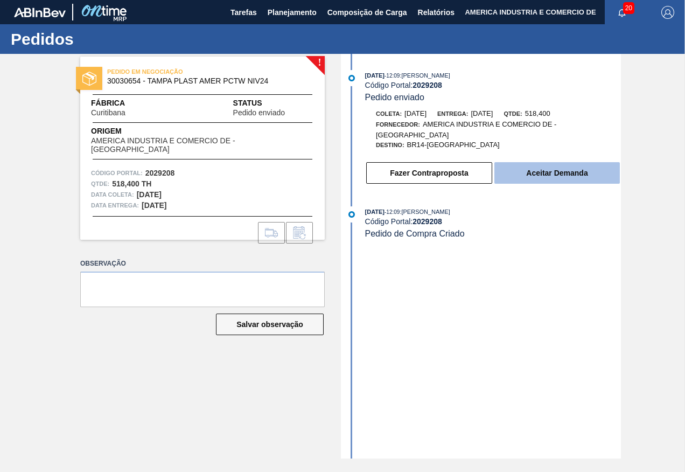
click at [573, 170] on button "Aceitar Demanda" at bounding box center [556, 173] width 125 height 22
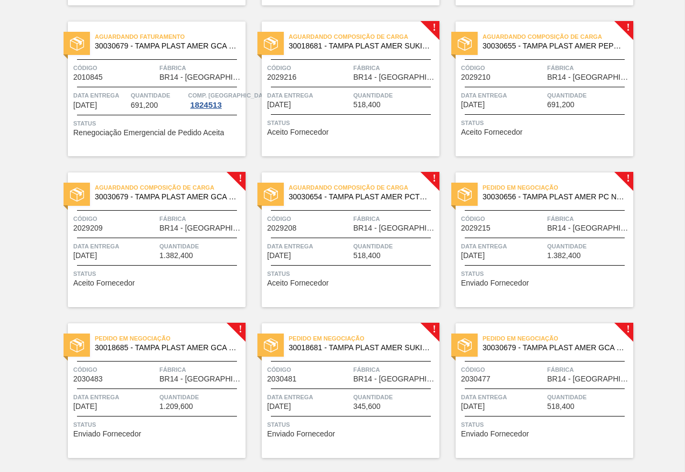
scroll to position [377, 0]
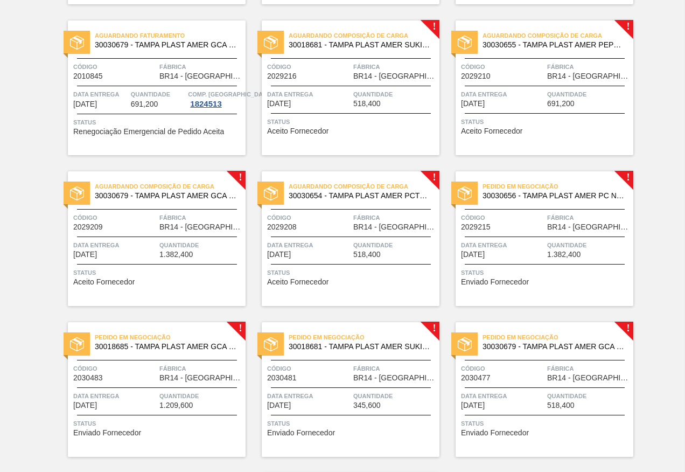
click at [574, 252] on span "1.382,400" at bounding box center [563, 254] width 33 height 8
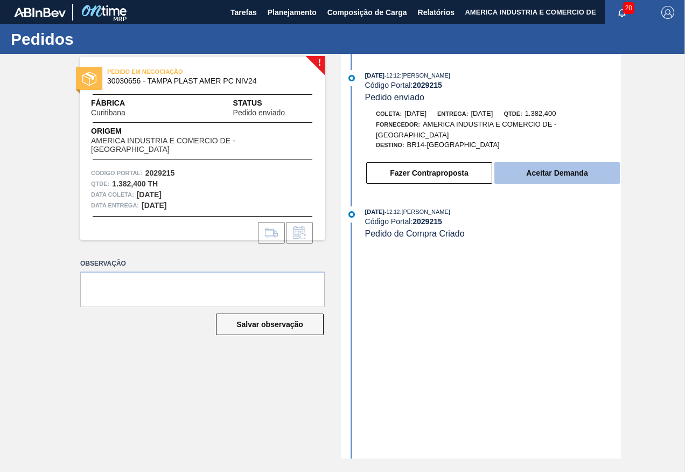
click at [566, 174] on button "Aceitar Demanda" at bounding box center [556, 173] width 125 height 22
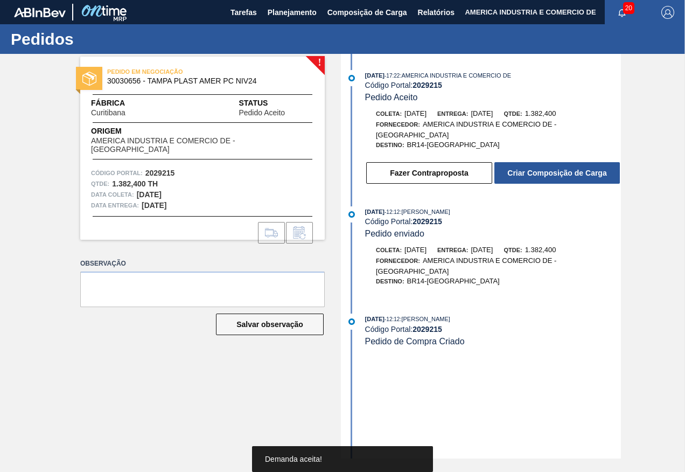
click at [552, 171] on button "Criar Composição de Carga" at bounding box center [556, 173] width 125 height 22
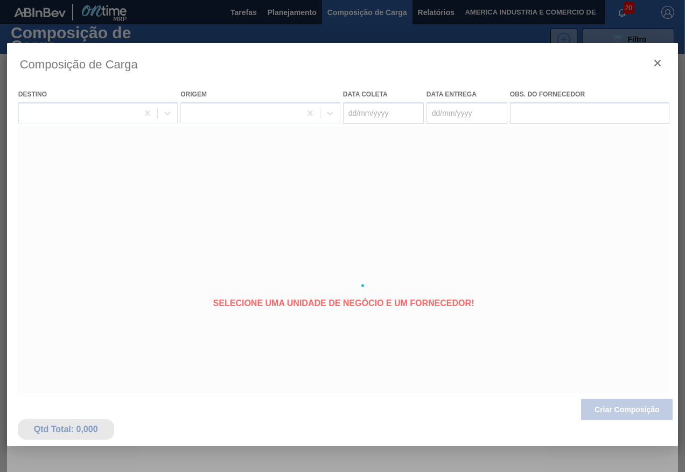
type coleta "30/09/2025"
type entrega "[DATE]"
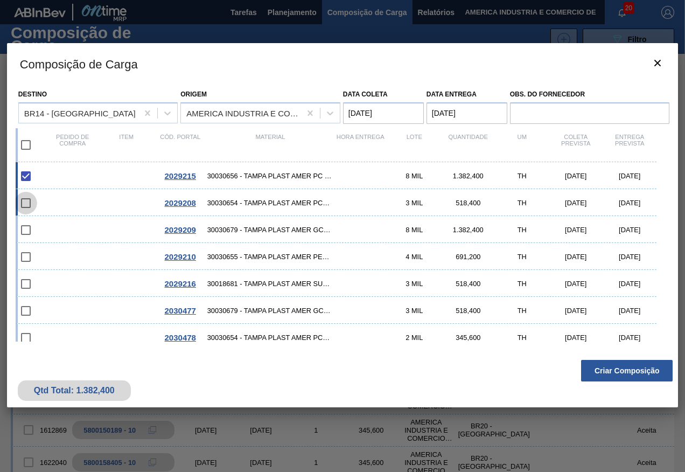
click at [23, 198] on input "checkbox" at bounding box center [26, 203] width 23 height 23
click at [237, 202] on span "30030654 - TAMPA PLAST AMER PCTW NIV24" at bounding box center [270, 203] width 127 height 8
checkbox input "true"
click at [239, 224] on div "2029209 30030679 - TAMPA PLAST AMER GCA ZERO NIV24 8 MIL 1.382,400 TH 30/09/202…" at bounding box center [336, 229] width 641 height 27
checkbox input "true"
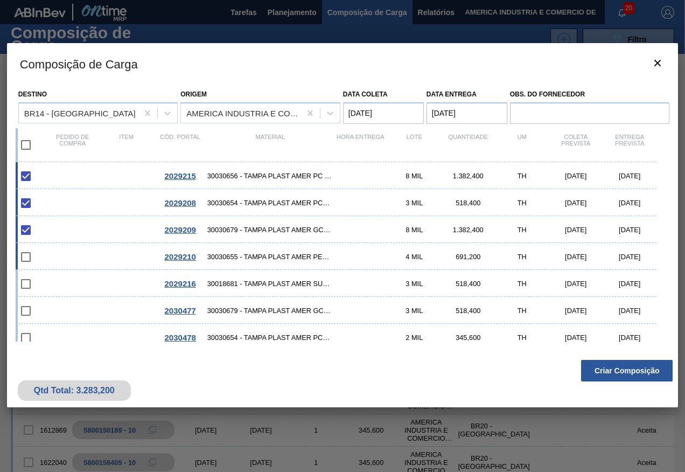
click at [248, 255] on span "30030655 - TAMPA PLAST AMER PEPSI ZERO NIV24" at bounding box center [270, 256] width 127 height 8
checkbox input "true"
click at [245, 280] on span "30018681 - TAMPA PLAST AMER SUKITA S/LINER" at bounding box center [270, 283] width 127 height 8
checkbox input "true"
click at [629, 373] on button "Criar Composição" at bounding box center [627, 371] width 92 height 22
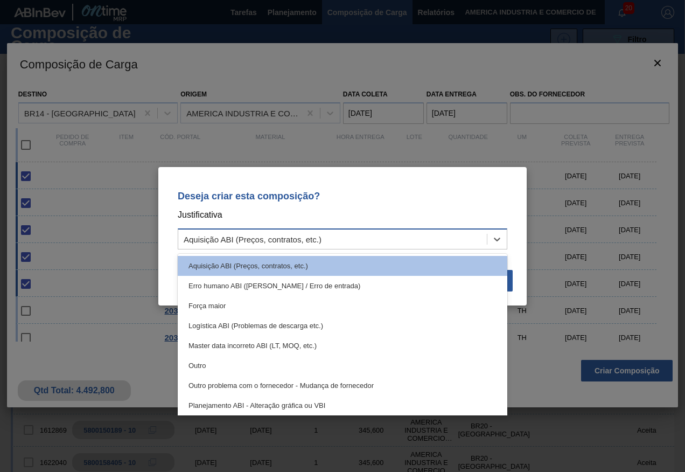
click at [334, 237] on div "Aquisição ABI (Preços, contratos, etc.)" at bounding box center [332, 239] width 308 height 16
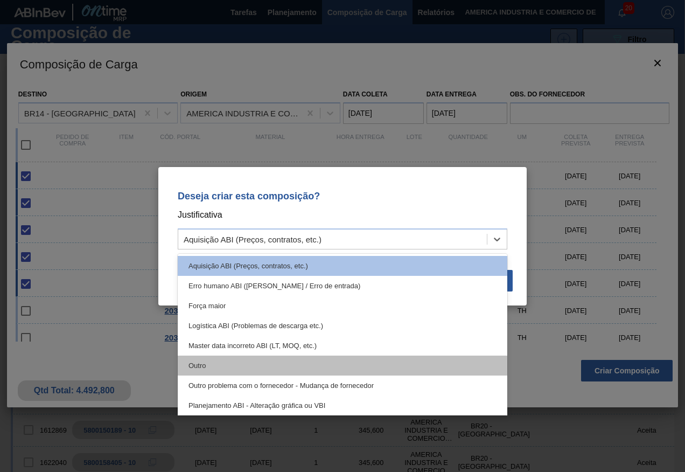
click at [215, 364] on div "Outro" at bounding box center [342, 365] width 329 height 20
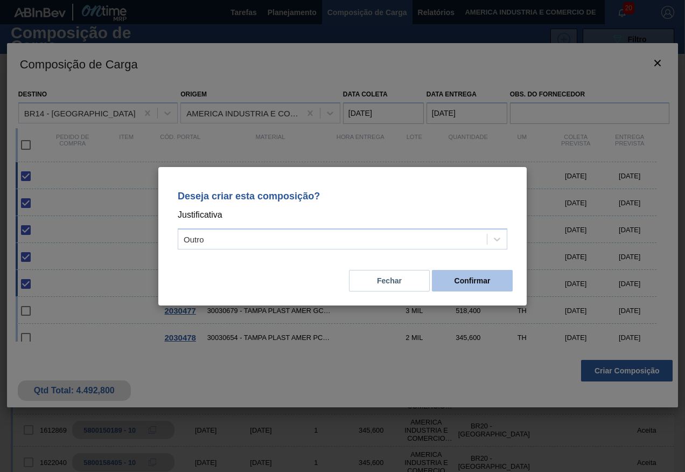
click at [472, 277] on button "Confirmar" at bounding box center [472, 281] width 81 height 22
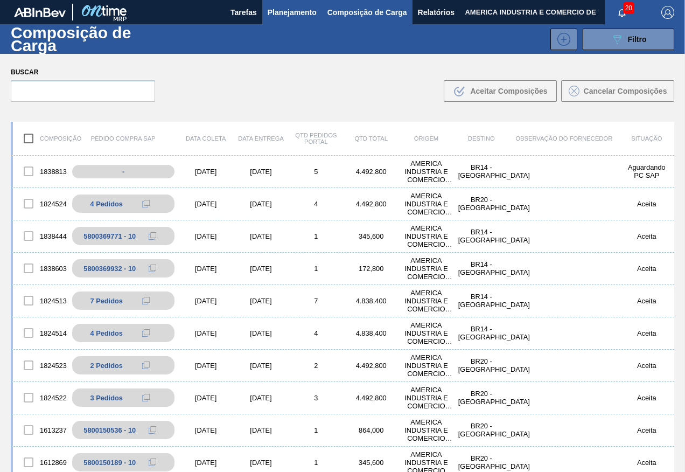
click at [297, 6] on span "Planejamento" at bounding box center [292, 12] width 49 height 13
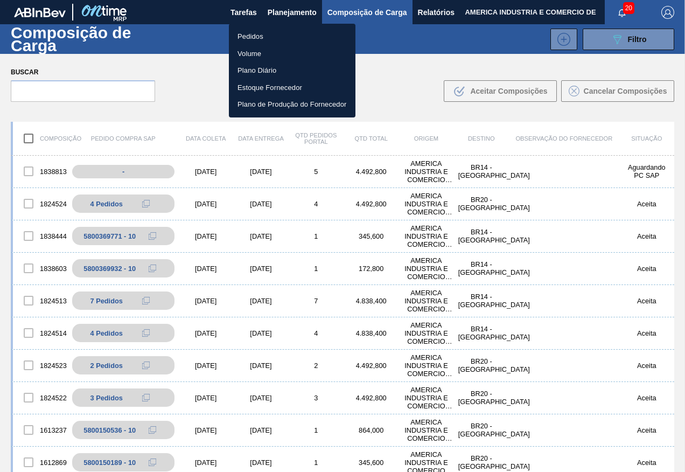
click at [257, 36] on li "Pedidos" at bounding box center [292, 36] width 127 height 17
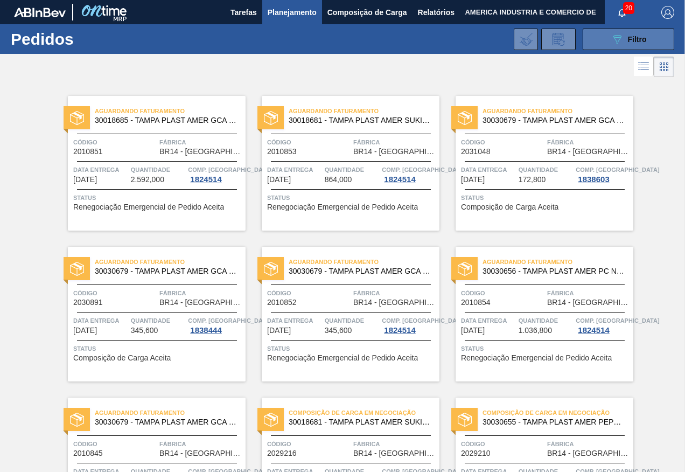
click at [635, 44] on div "089F7B8B-B2A5-4AFE-B5C0-19BA573D28AC Filtro" at bounding box center [628, 39] width 36 height 13
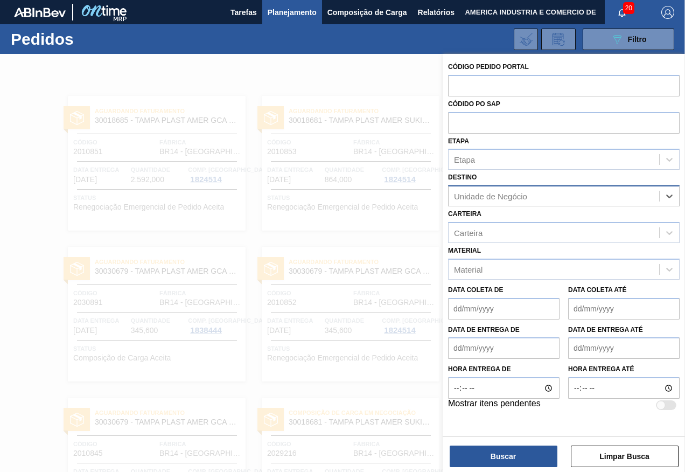
click at [550, 195] on div "Unidade de Negócio" at bounding box center [553, 196] width 210 height 16
type input "viamão"
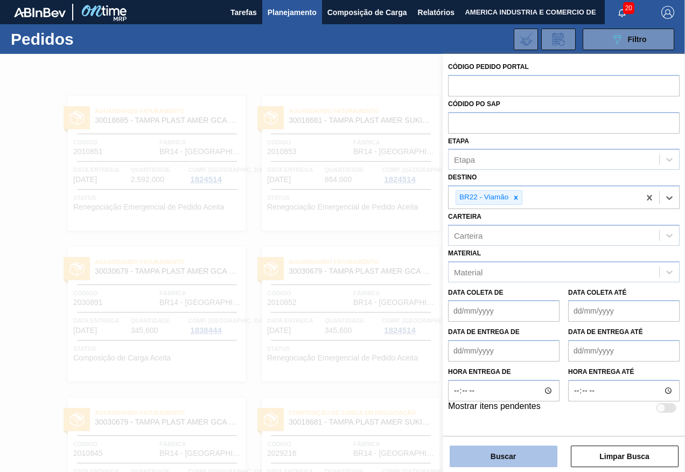
click at [484, 455] on button "Buscar" at bounding box center [503, 456] width 108 height 22
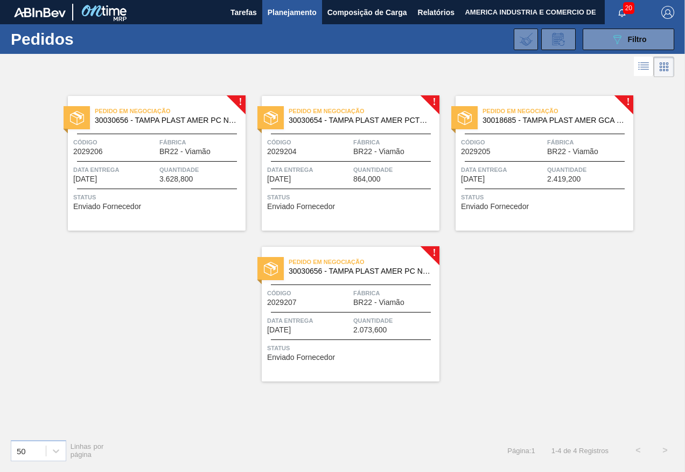
click at [156, 209] on div "Pedido em Negociação 30030656 - TAMPA PLAST AMER PC NIV24 Código 2029206 Fábric…" at bounding box center [157, 163] width 178 height 135
click at [510, 200] on span "Status" at bounding box center [546, 197] width 170 height 11
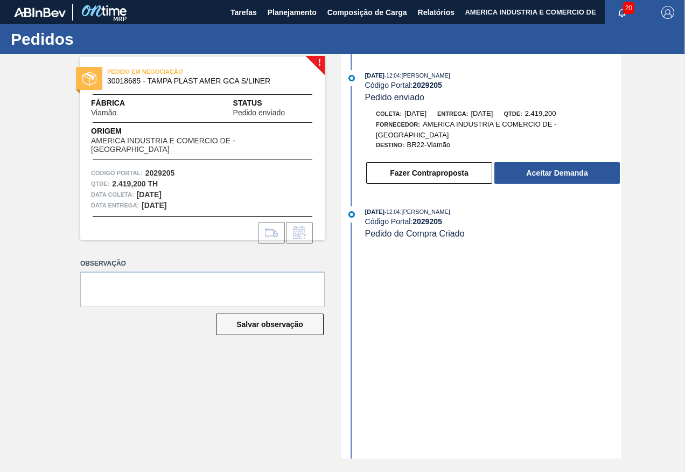
click at [379, 285] on div "11/09/2025 - 12:04 : José Albérico Código Portal: 2029205 Pedido enviado Coleta…" at bounding box center [481, 256] width 277 height 404
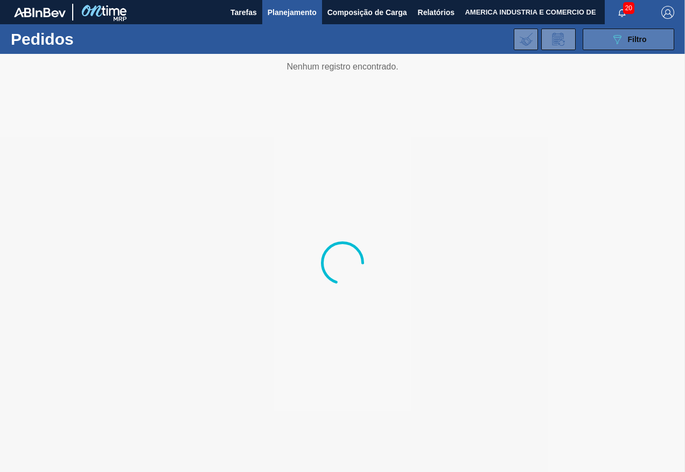
click at [623, 39] on icon "089F7B8B-B2A5-4AFE-B5C0-19BA573D28AC" at bounding box center [616, 39] width 13 height 13
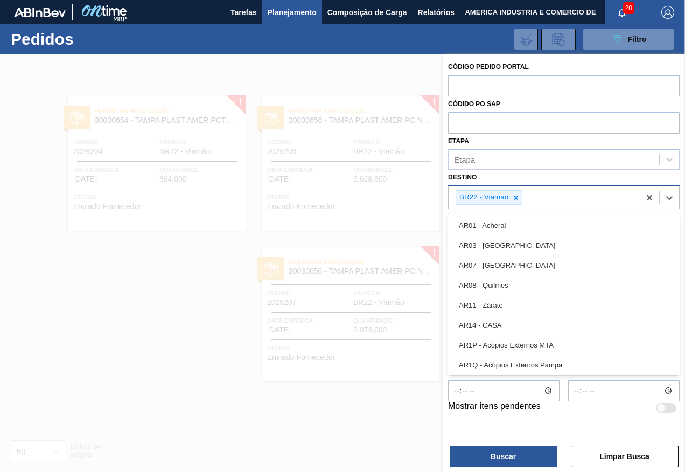
click at [563, 201] on div "BR22 - Viamão" at bounding box center [543, 197] width 191 height 22
click at [514, 195] on icon at bounding box center [516, 198] width 8 height 8
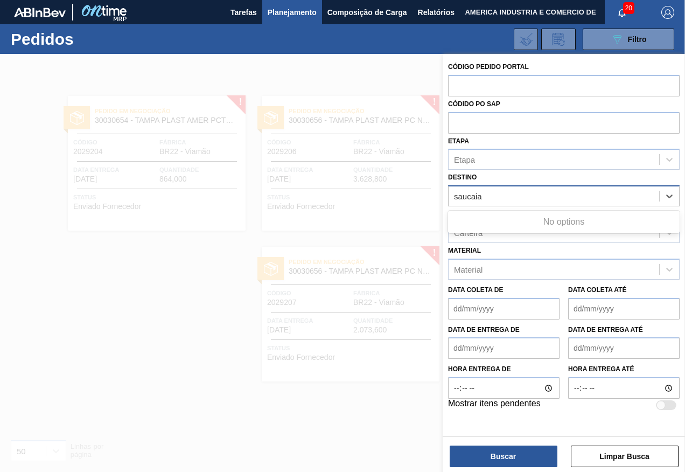
type input "sapucaia"
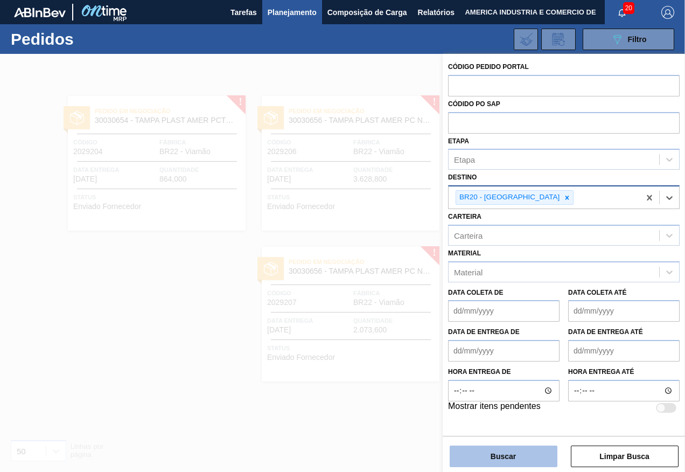
click at [491, 459] on button "Buscar" at bounding box center [503, 456] width 108 height 22
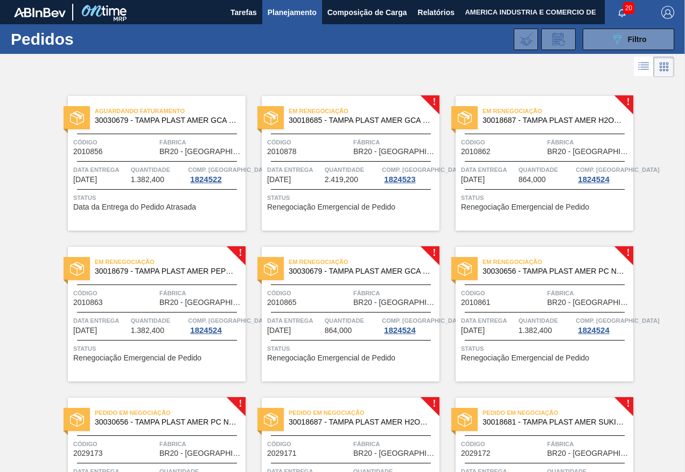
click at [360, 215] on div "Em renegociação 30018685 - TAMPA PLAST AMER GCA S/LINER Código 2010878 Fábrica …" at bounding box center [351, 163] width 178 height 135
